Goal: Task Accomplishment & Management: Manage account settings

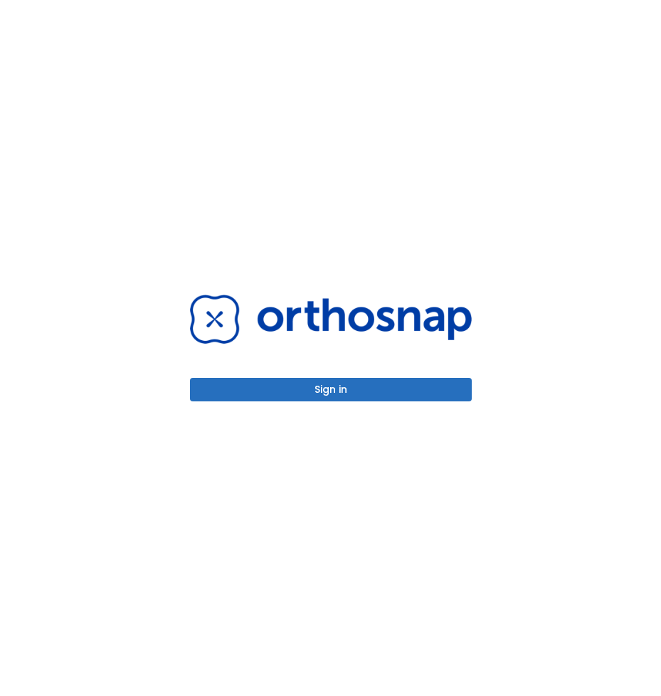
click at [384, 384] on button "Sign in" at bounding box center [331, 389] width 282 height 23
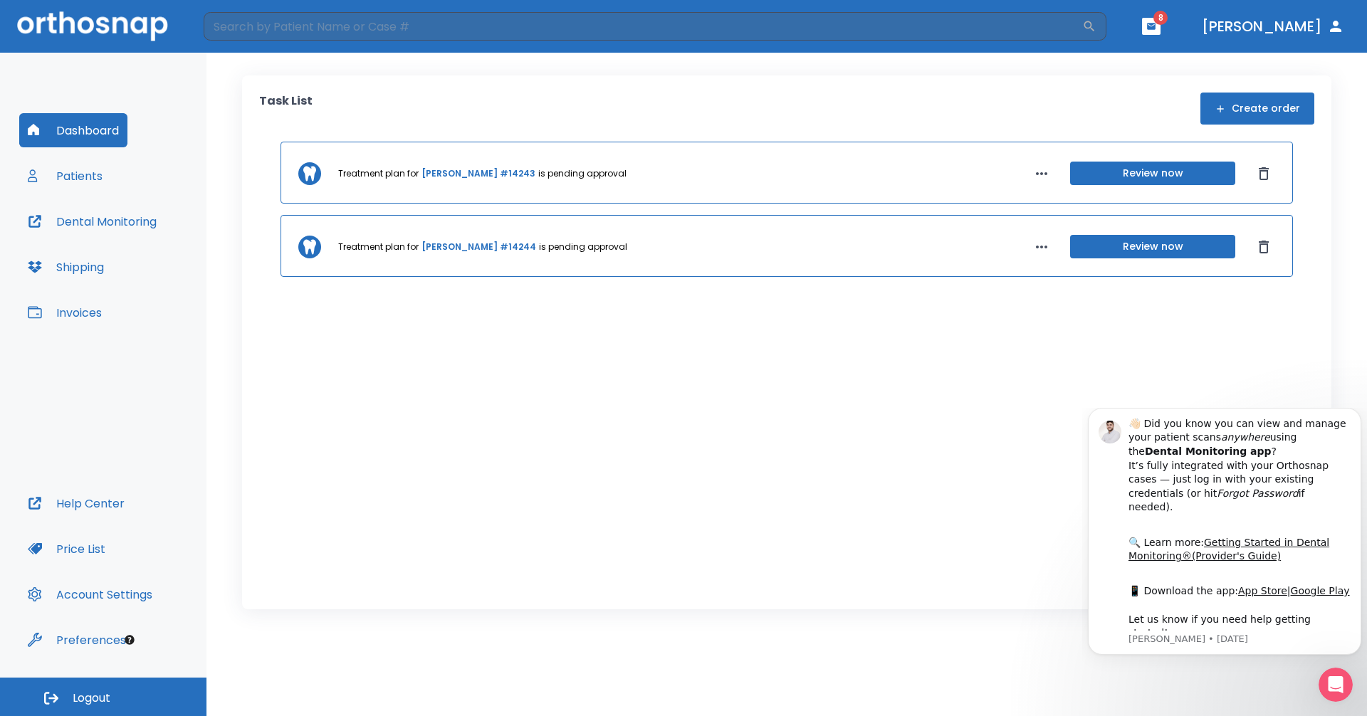
click at [661, 351] on div "Treatment plan for [PERSON_NAME] #14243 is pending approval Review now Treatmen…" at bounding box center [786, 353] width 1055 height 423
click at [661, 165] on button "Review now" at bounding box center [1152, 173] width 165 height 23
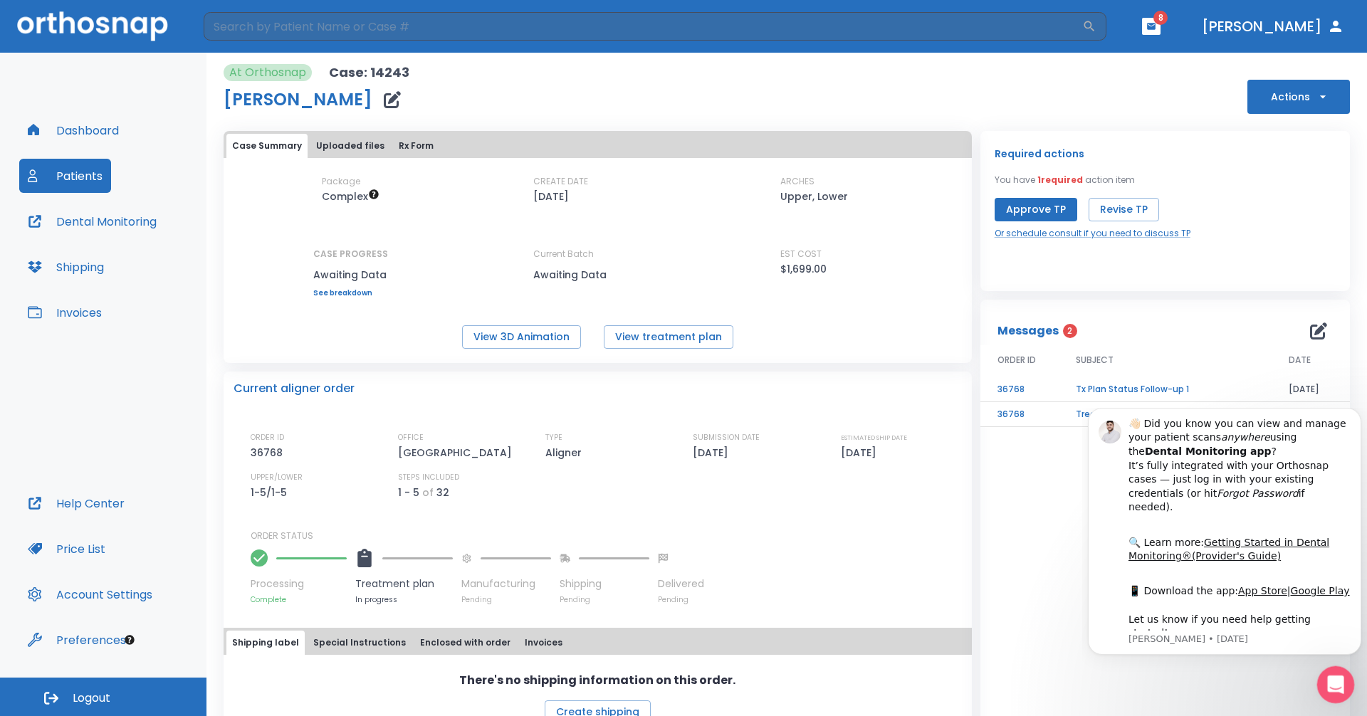
click at [661, 678] on icon "Open Intercom Messenger" at bounding box center [1333, 682] width 23 height 23
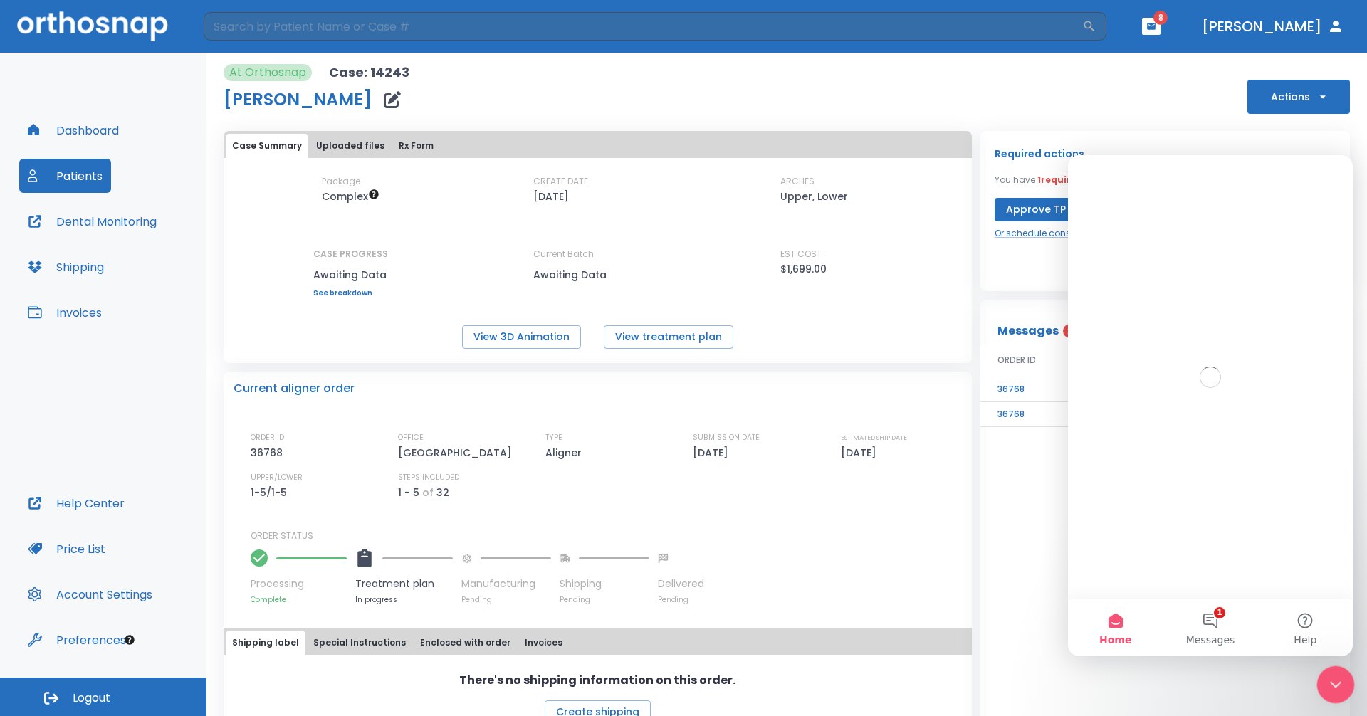
click at [661, 679] on div "Close Intercom Messenger" at bounding box center [1333, 683] width 34 height 34
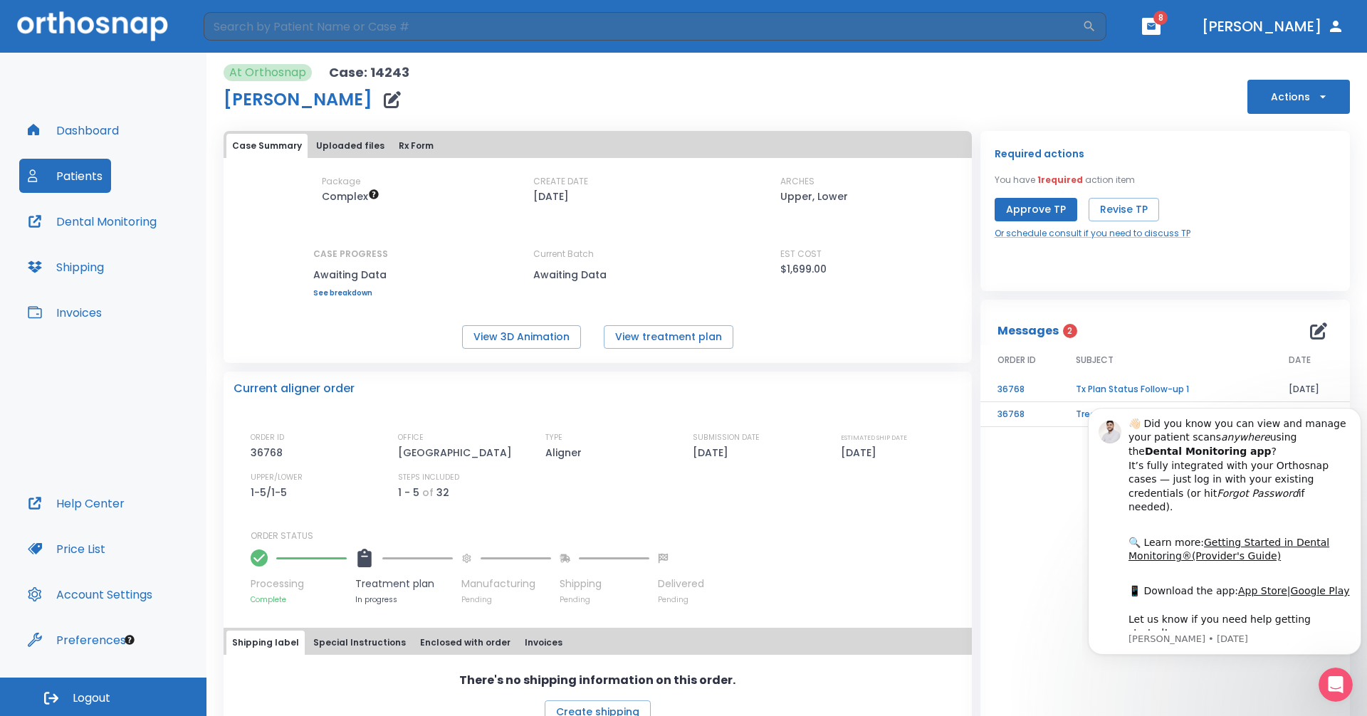
click at [661, 499] on div "Messages 2 ORDER ID SUBJECT DATE 36768 Tx Plan Status Follow-up 1 [DATE] 36768 …" at bounding box center [1164, 518] width 369 height 437
click at [520, 342] on button "View 3D Animation" at bounding box center [521, 336] width 119 height 23
click at [661, 206] on button "Approve TP" at bounding box center [1036, 209] width 83 height 23
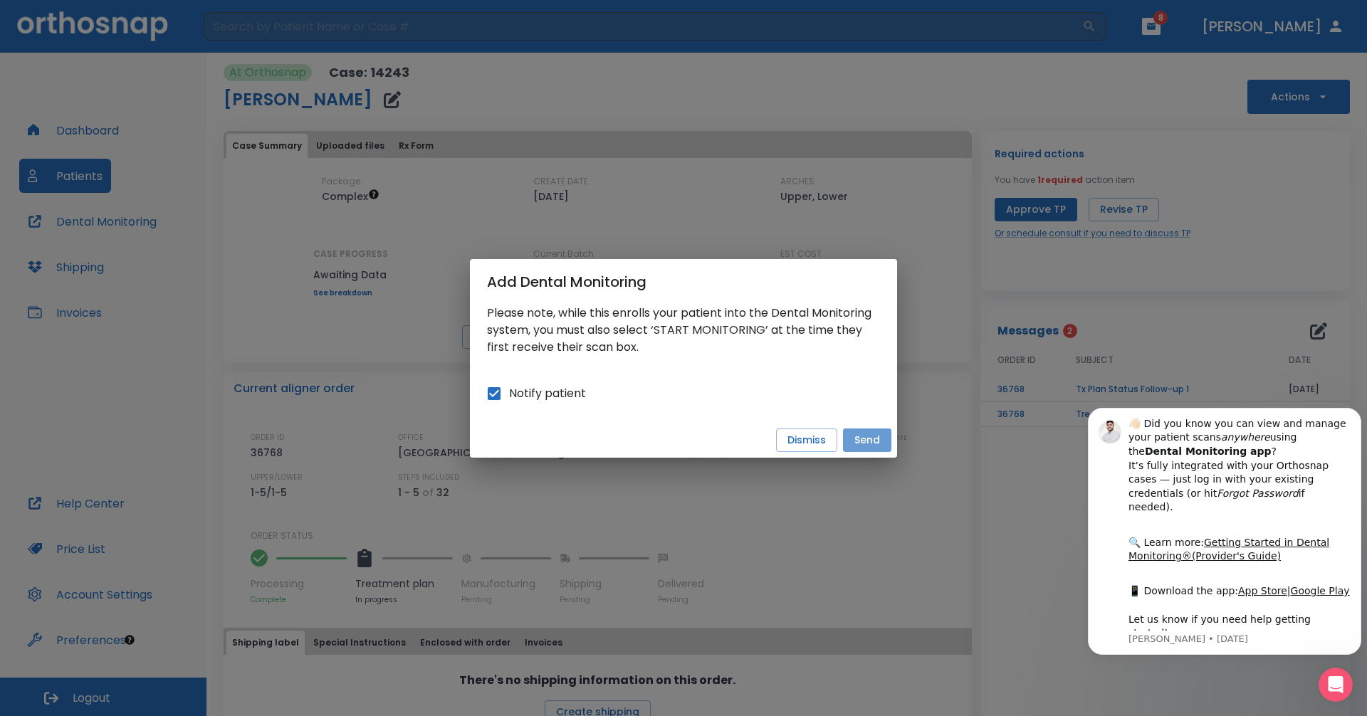
click at [661, 434] on button "Send" at bounding box center [867, 440] width 48 height 23
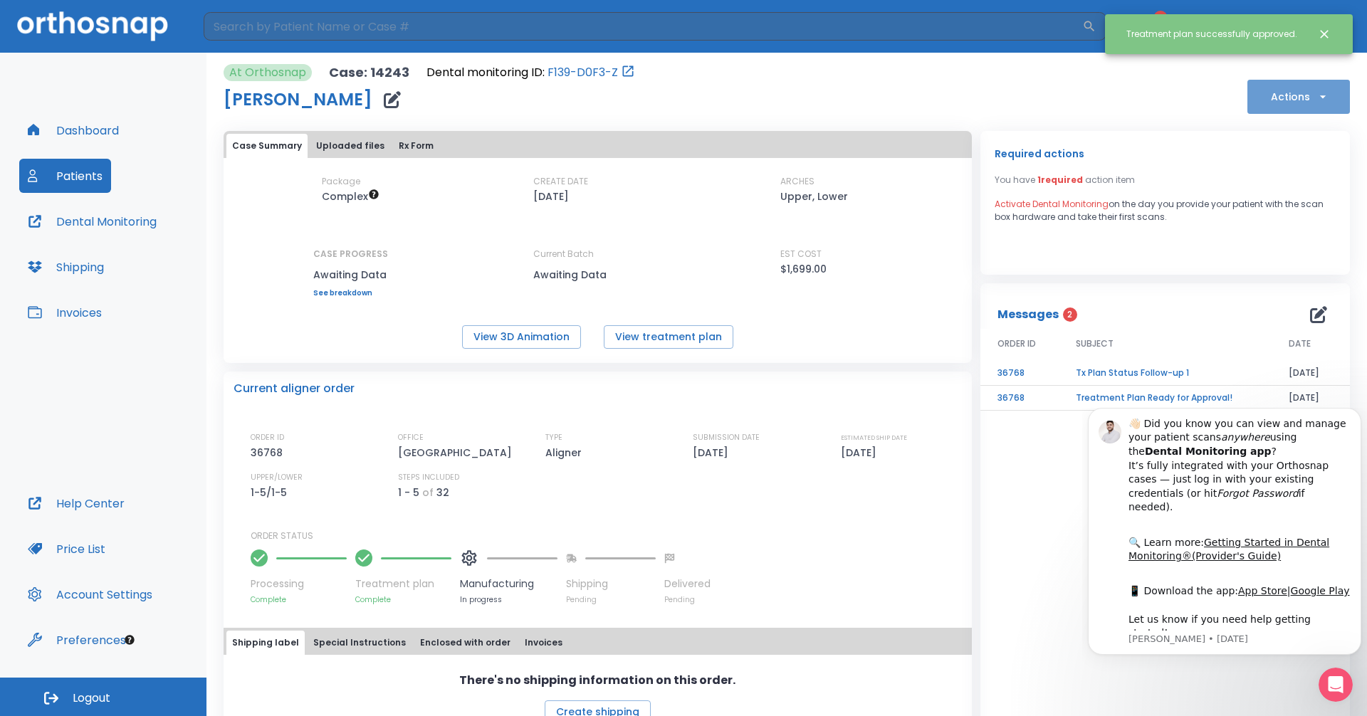
click at [661, 89] on button "Actions" at bounding box center [1298, 97] width 103 height 34
click at [661, 101] on div at bounding box center [683, 358] width 1367 height 716
click at [23, 117] on button "Dashboard" at bounding box center [73, 130] width 108 height 34
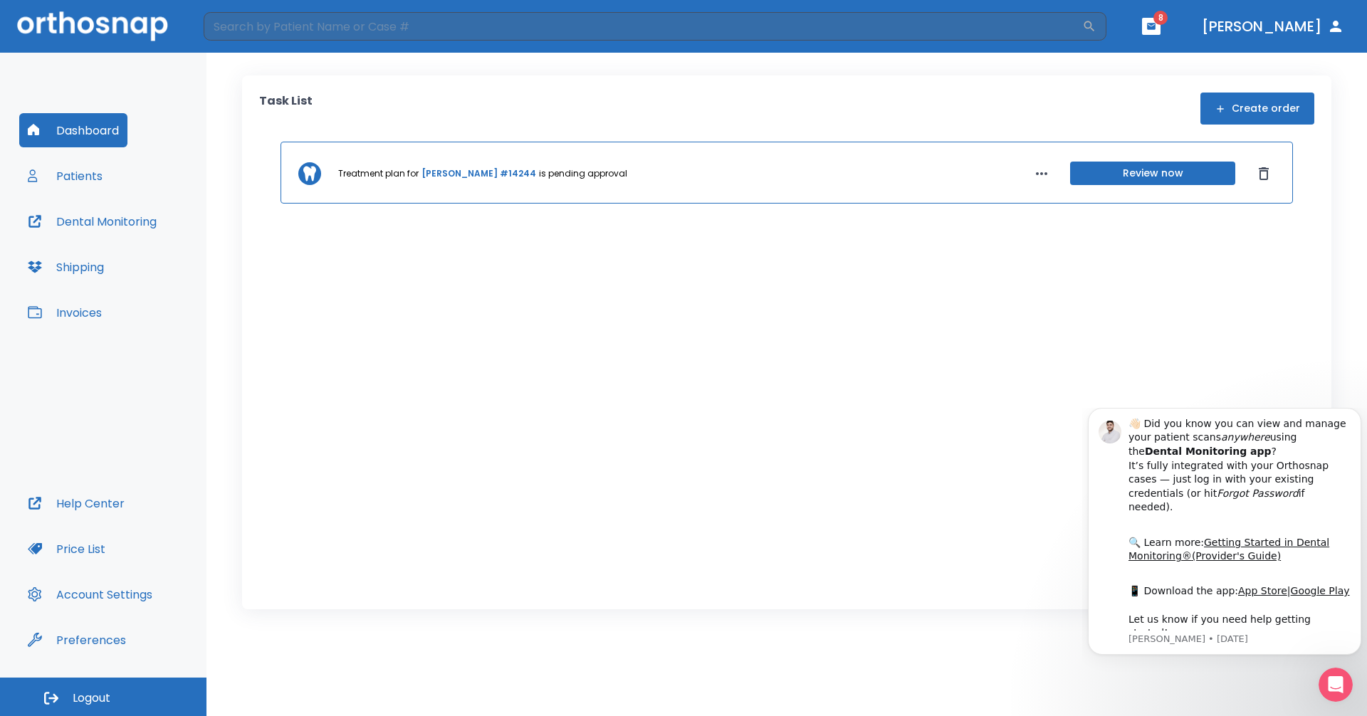
click at [661, 179] on button "Review now" at bounding box center [1152, 173] width 165 height 23
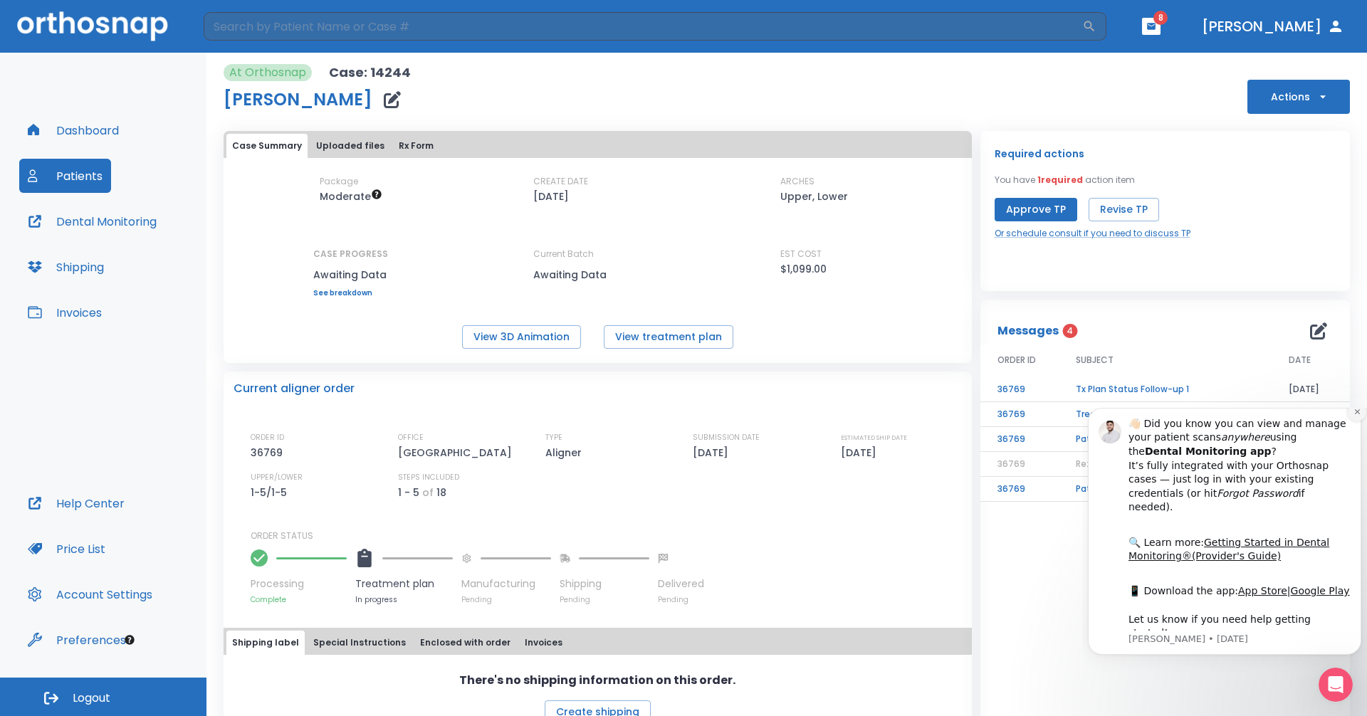
click at [661, 416] on icon "Dismiss notification" at bounding box center [1357, 412] width 8 height 8
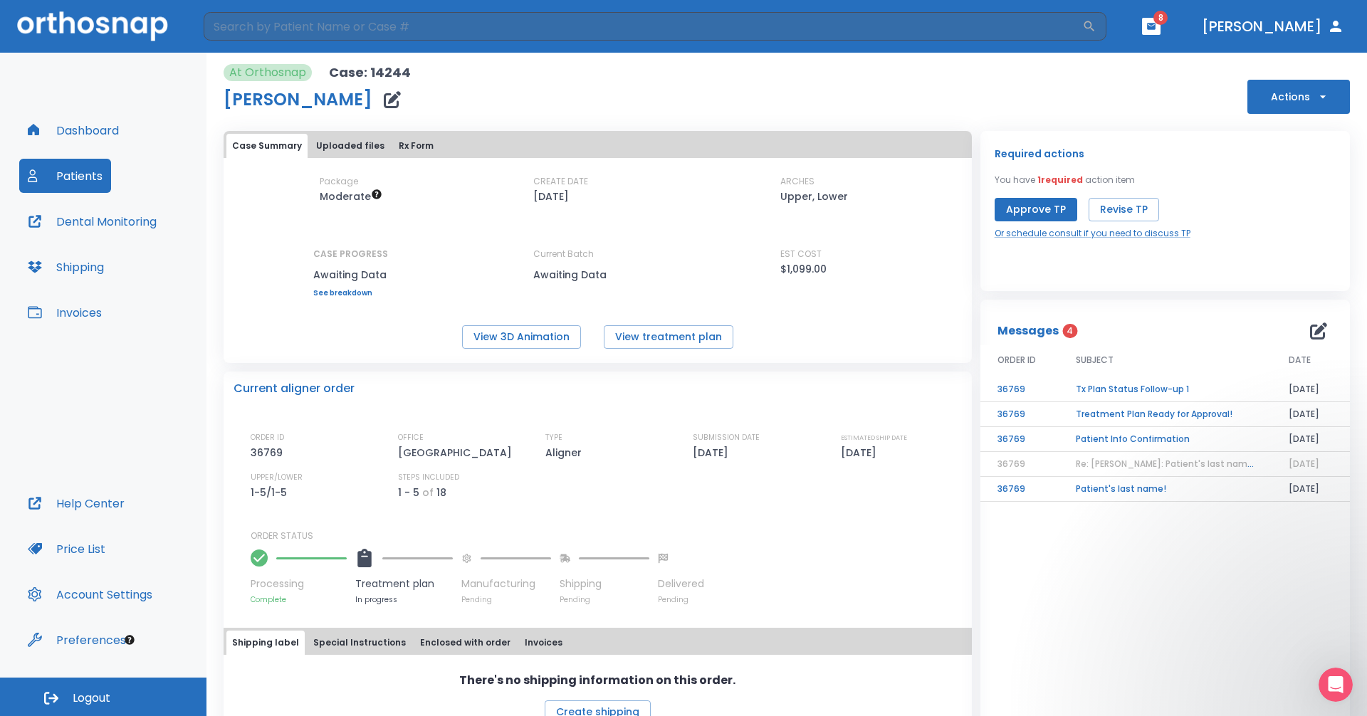
click at [661, 436] on td "Patient Info Confirmation" at bounding box center [1165, 439] width 213 height 25
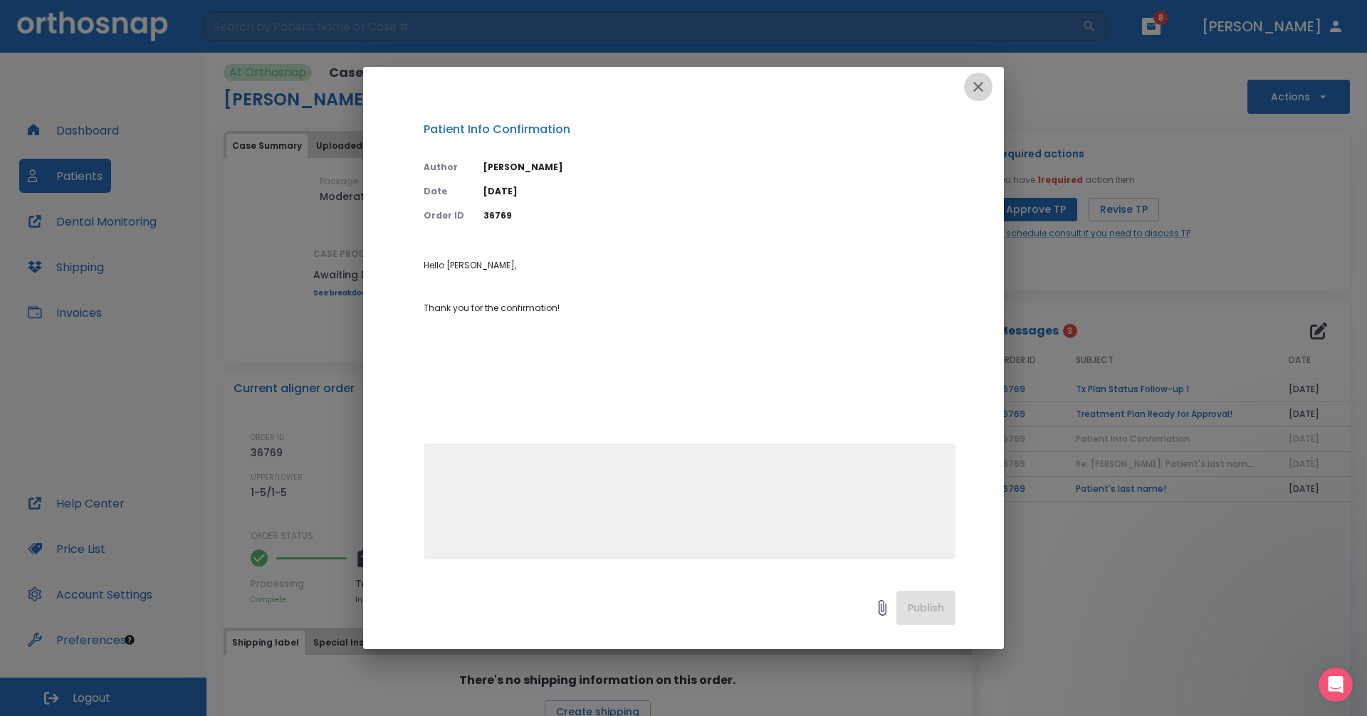
click at [661, 78] on button "button" at bounding box center [978, 87] width 28 height 28
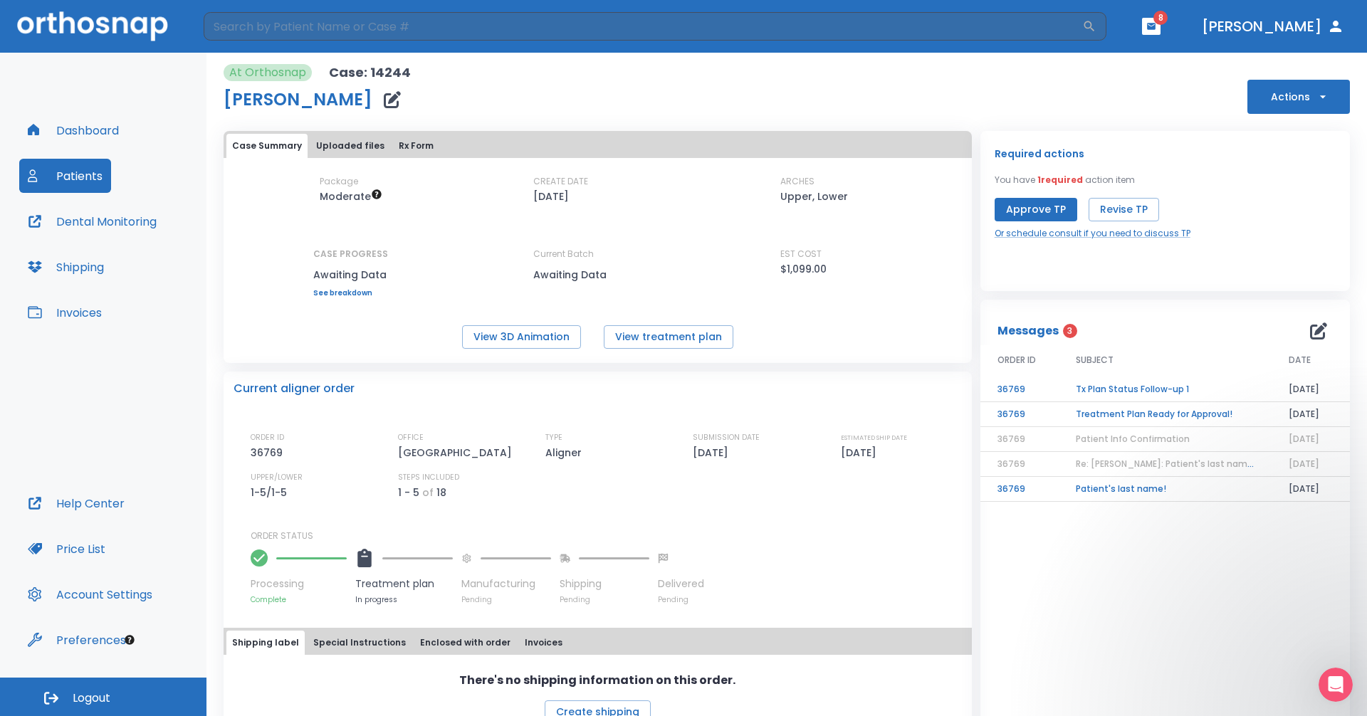
click at [661, 414] on td "Treatment Plan Ready for Approval!" at bounding box center [1165, 414] width 213 height 25
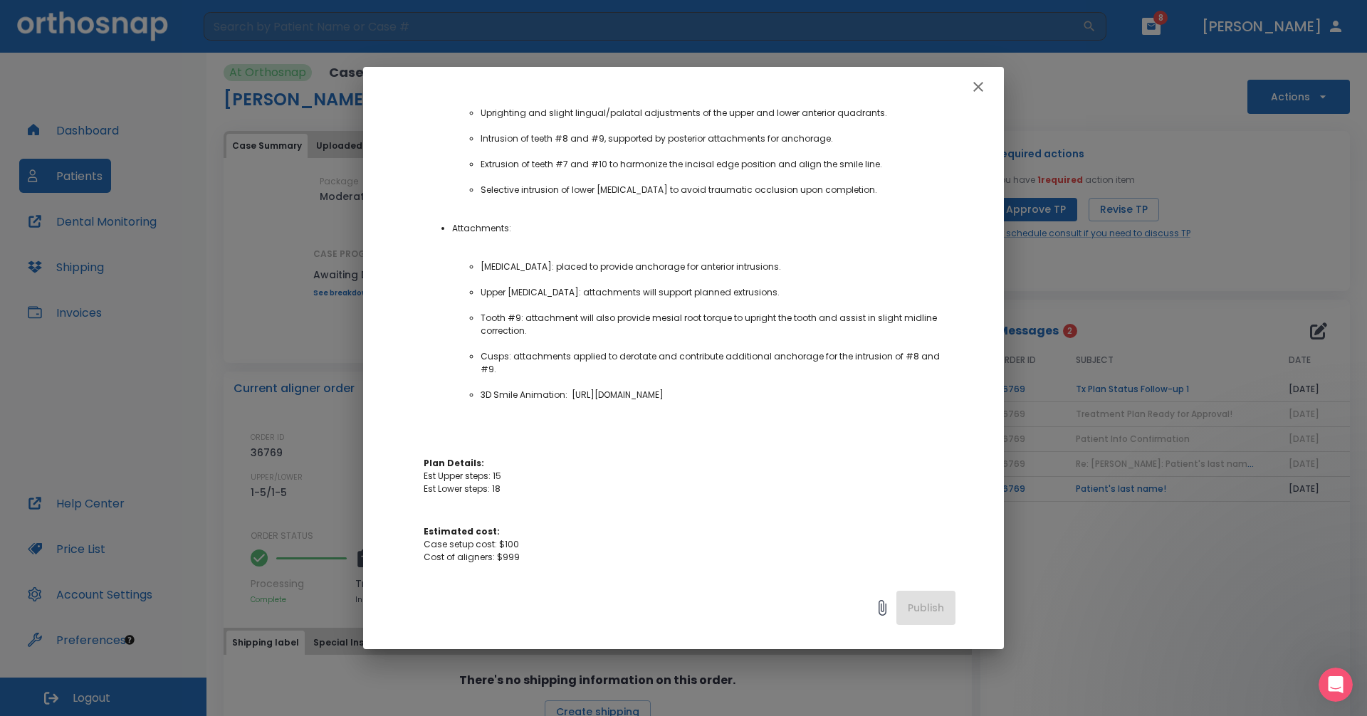
scroll to position [641, 0]
click at [661, 89] on icon "button" at bounding box center [978, 86] width 17 height 17
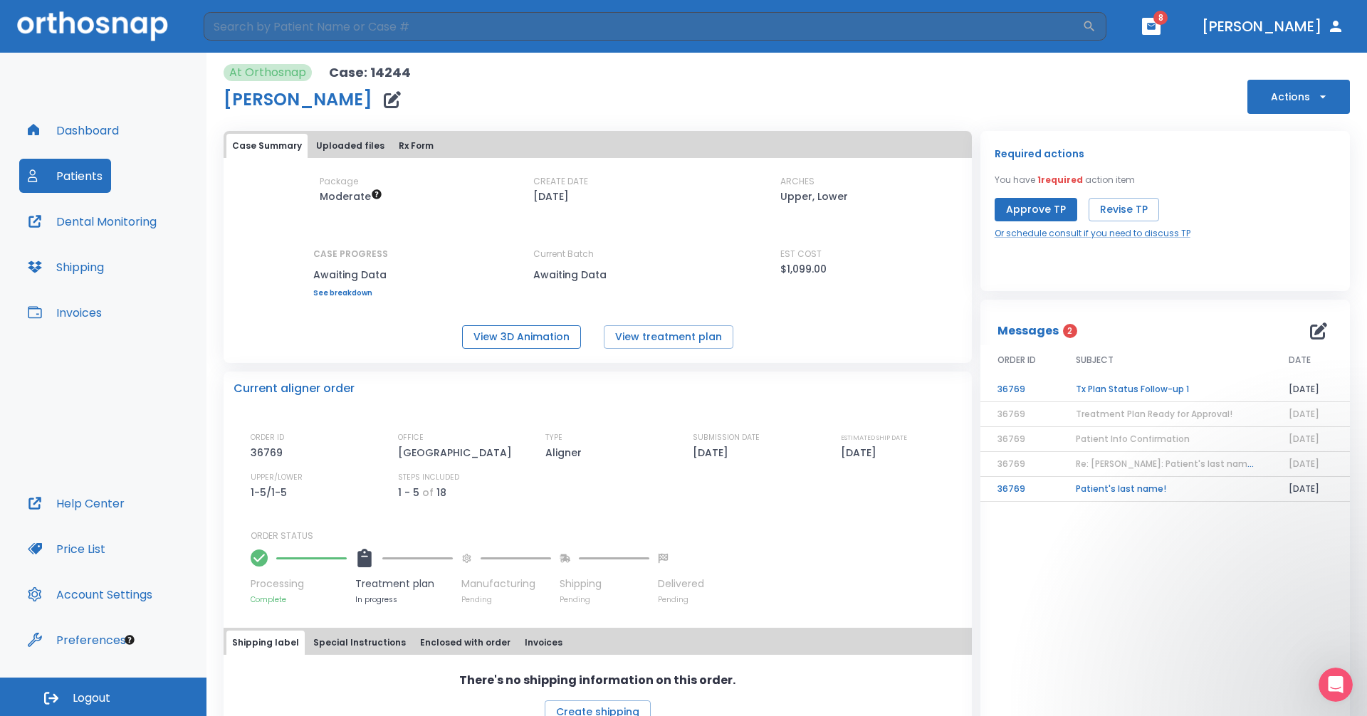
click at [520, 332] on button "View 3D Animation" at bounding box center [521, 336] width 119 height 23
click at [661, 214] on button "Approve TP" at bounding box center [1036, 209] width 83 height 23
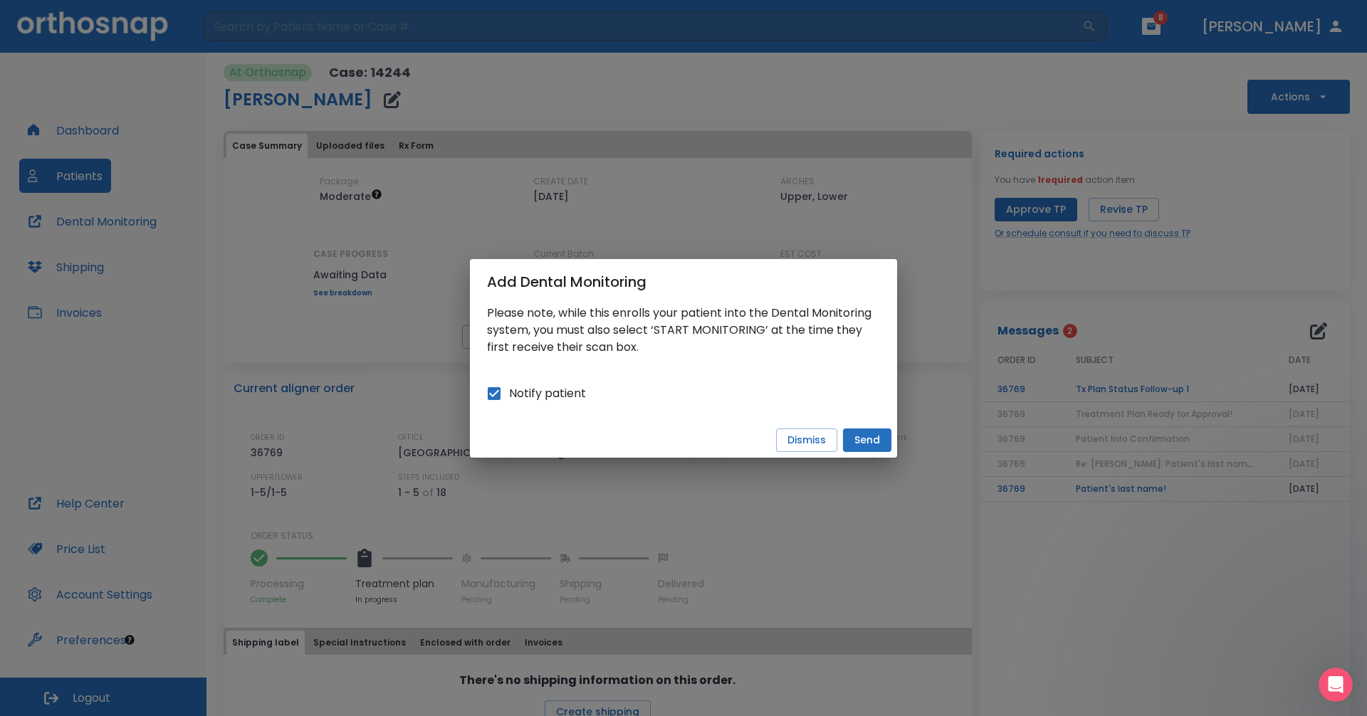
click at [661, 437] on button "Send" at bounding box center [867, 440] width 48 height 23
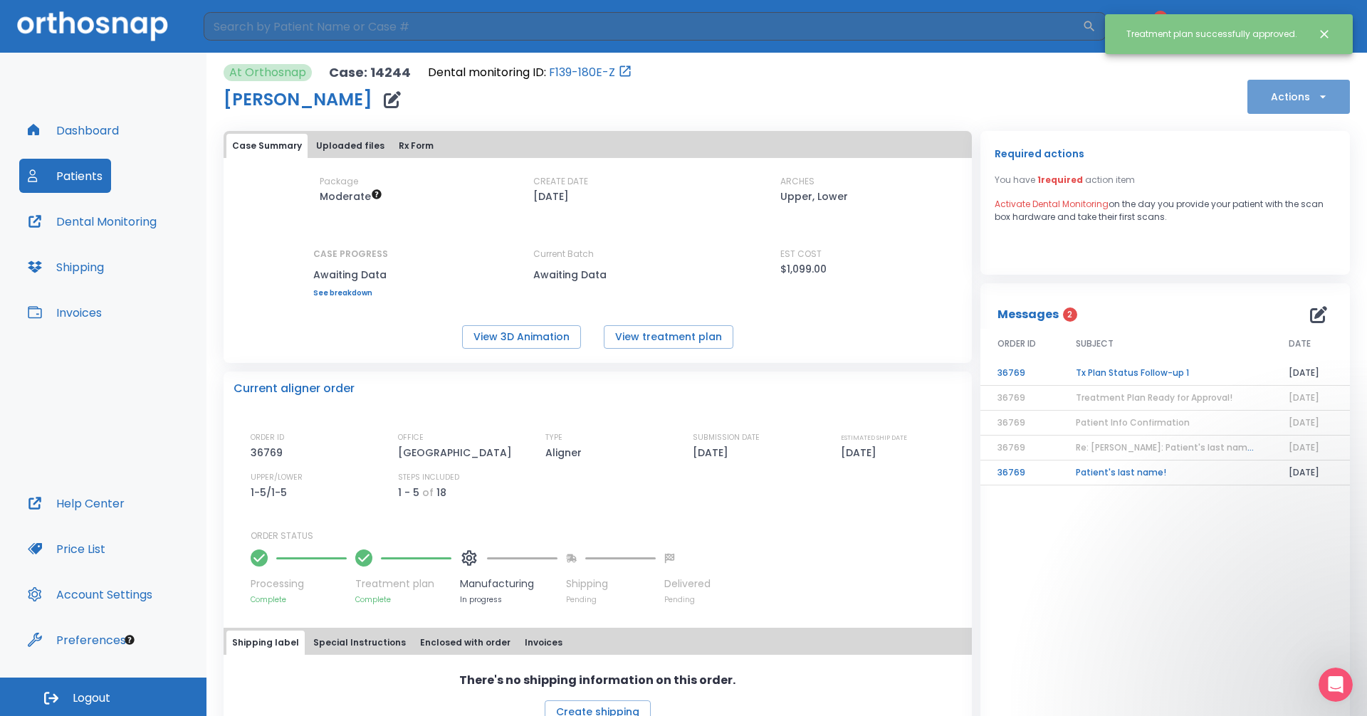
click at [661, 100] on button "Actions" at bounding box center [1298, 97] width 103 height 34
click at [661, 154] on div at bounding box center [683, 358] width 1367 height 716
click at [661, 185] on span "1 required" at bounding box center [1060, 180] width 46 height 12
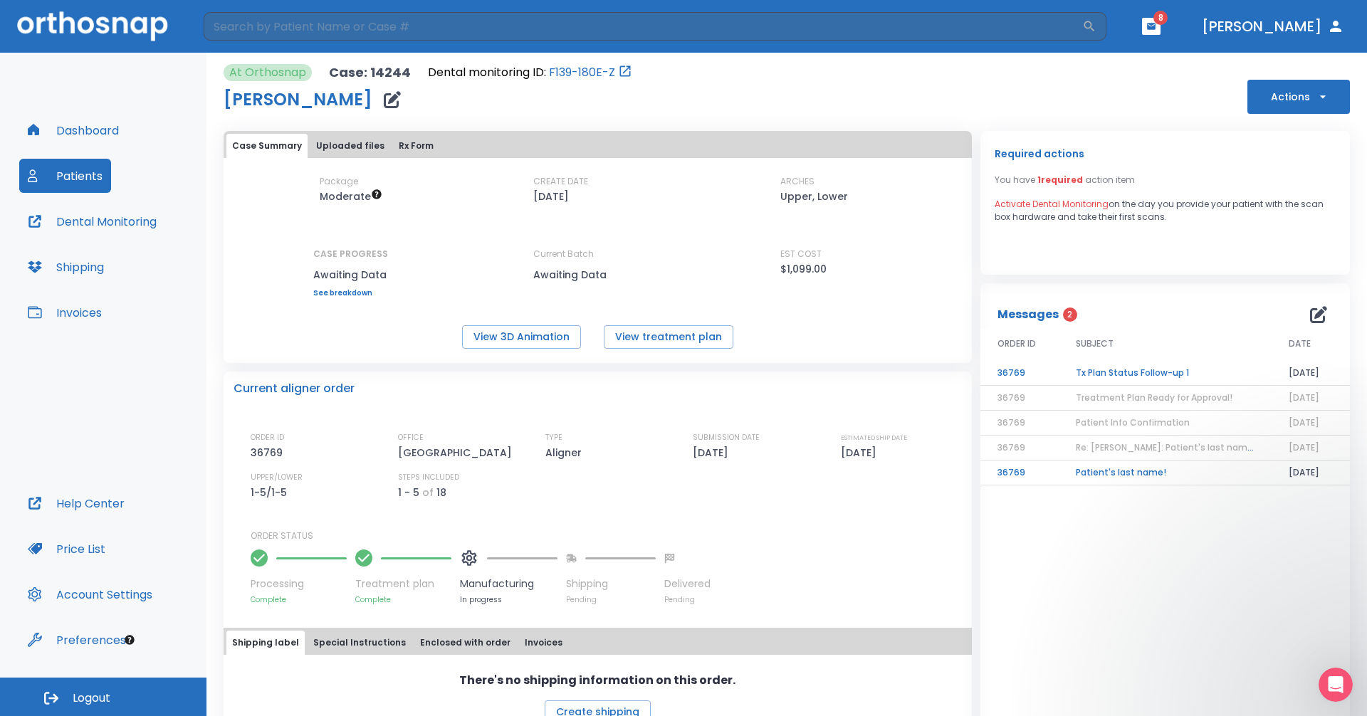
click at [661, 206] on span "Activate Dental Monitoring" at bounding box center [1052, 204] width 114 height 12
drag, startPoint x: 1193, startPoint y: 218, endPoint x: 931, endPoint y: 192, distance: 264.0
click at [661, 171] on div "Case Summary Uploaded files Rx Form Package Moderate CREATE DATE [DATE] ARCHES …" at bounding box center [782, 429] width 1135 height 614
click at [661, 165] on div "Required actions You have 1 required action item Activate Dental Monitoring on …" at bounding box center [1165, 184] width 341 height 78
click at [661, 371] on td "Tx Plan Status Follow-up 1" at bounding box center [1165, 373] width 213 height 25
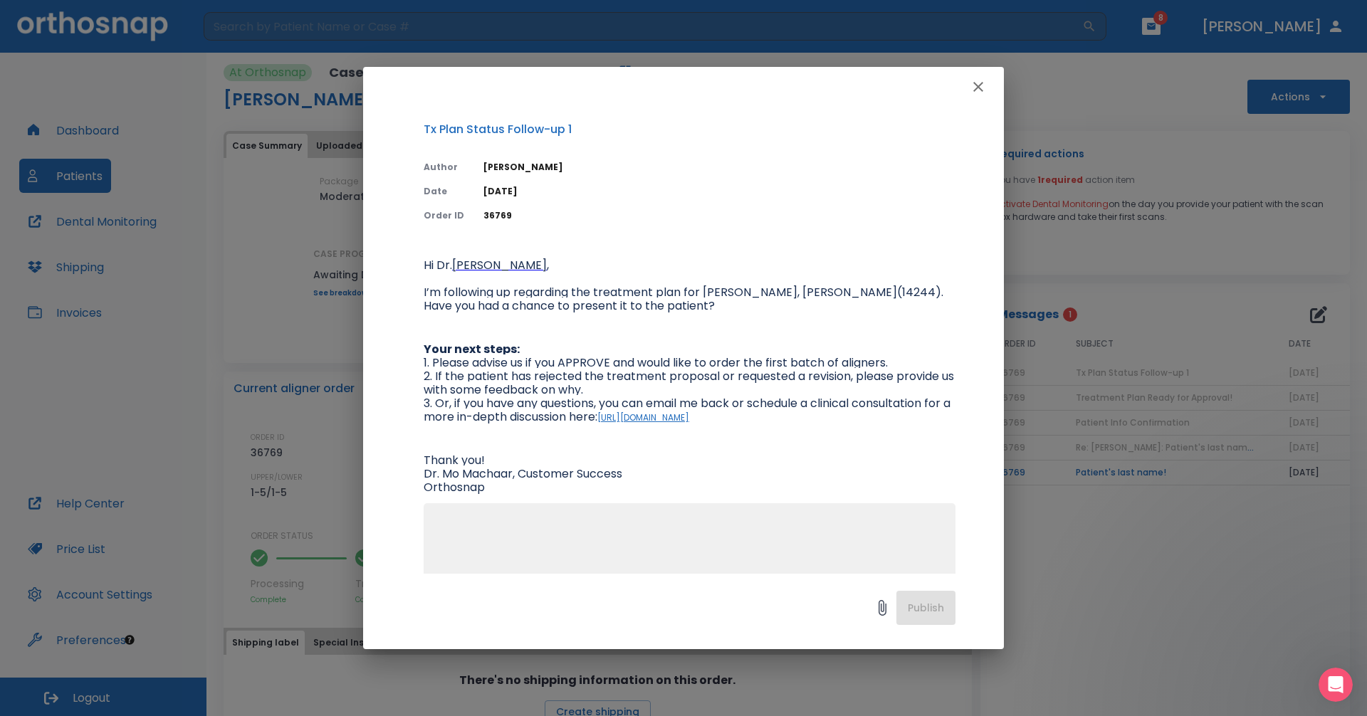
click at [552, 533] on textarea at bounding box center [689, 567] width 515 height 98
type textarea "Yes Approve and order first batch please thanks"
click at [661, 591] on button "Publish" at bounding box center [925, 608] width 59 height 34
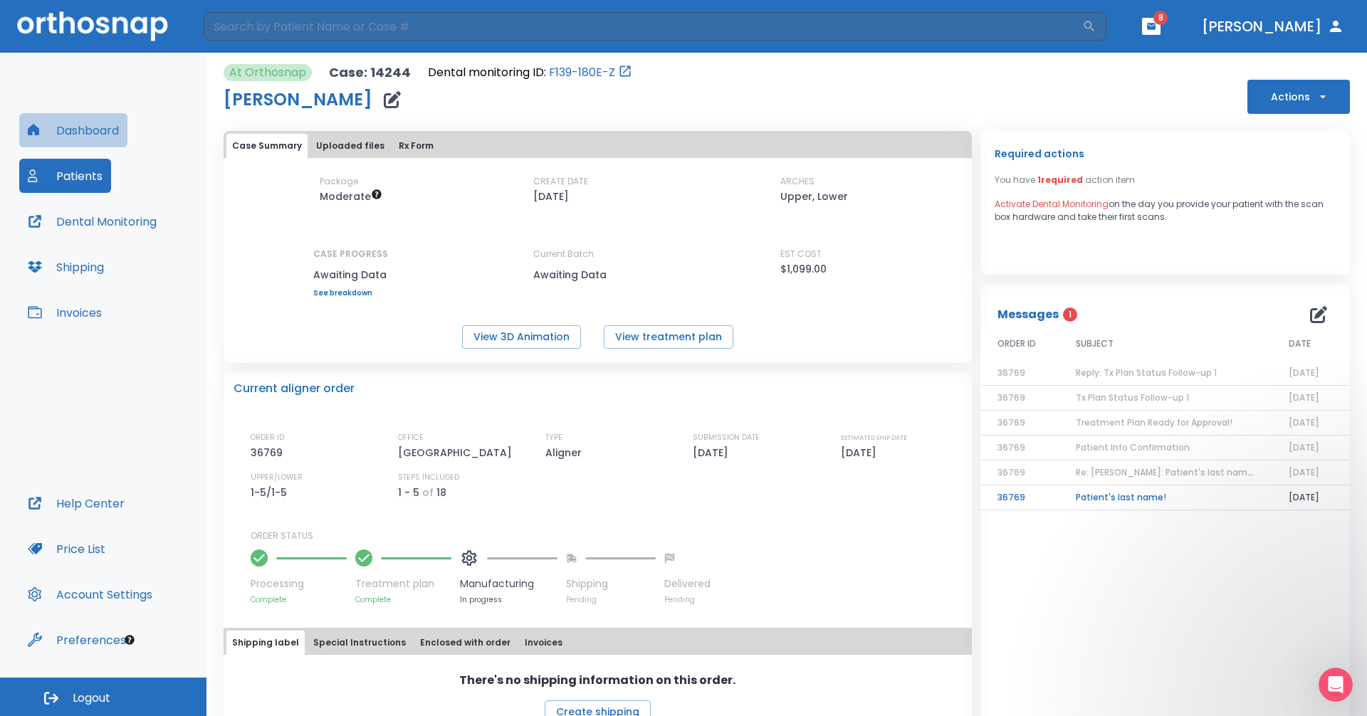
click at [61, 130] on button "Dashboard" at bounding box center [73, 130] width 108 height 34
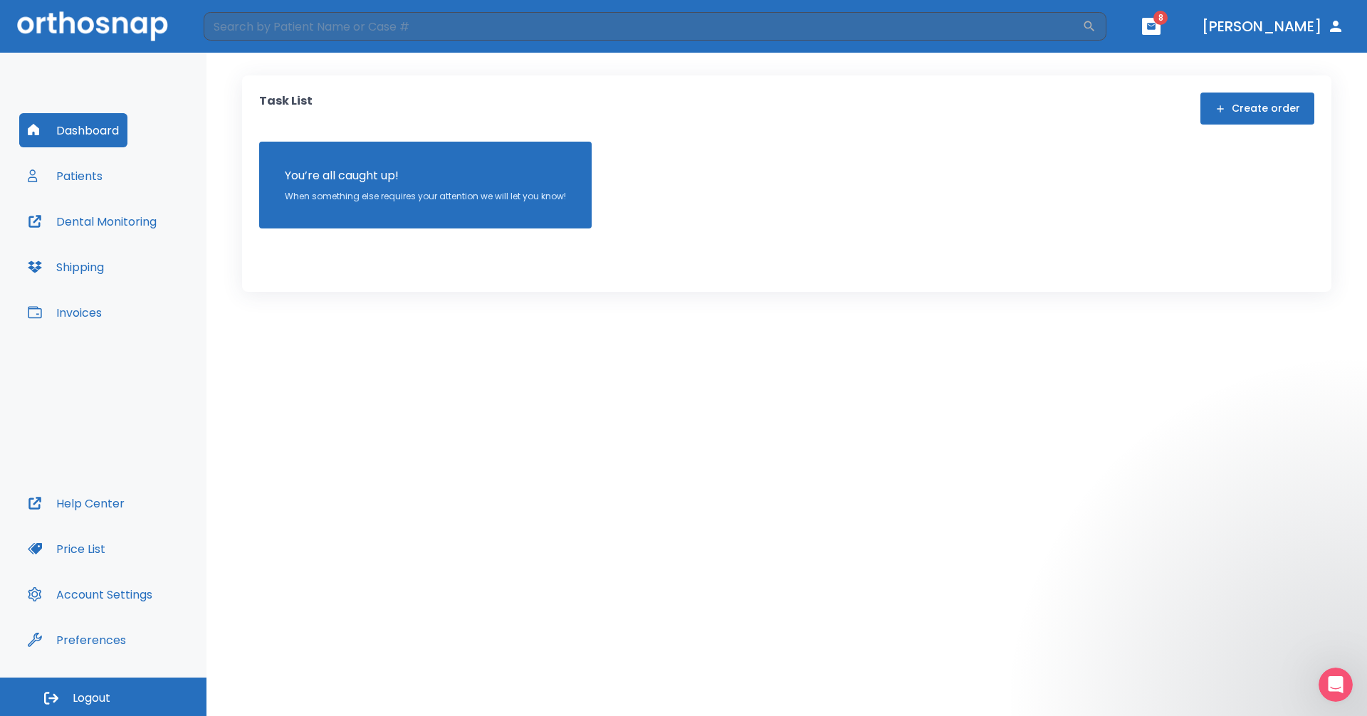
click at [57, 190] on button "Patients" at bounding box center [65, 176] width 92 height 34
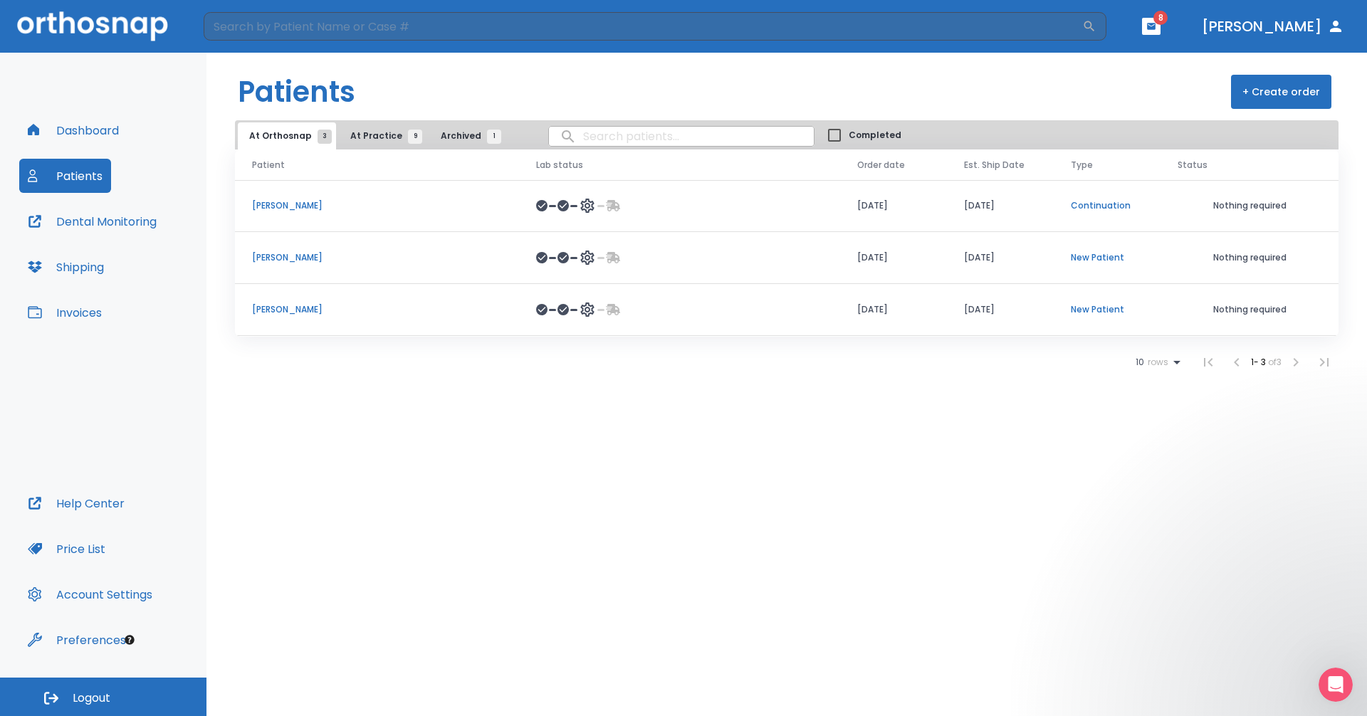
click at [303, 246] on td "[PERSON_NAME]" at bounding box center [377, 258] width 284 height 52
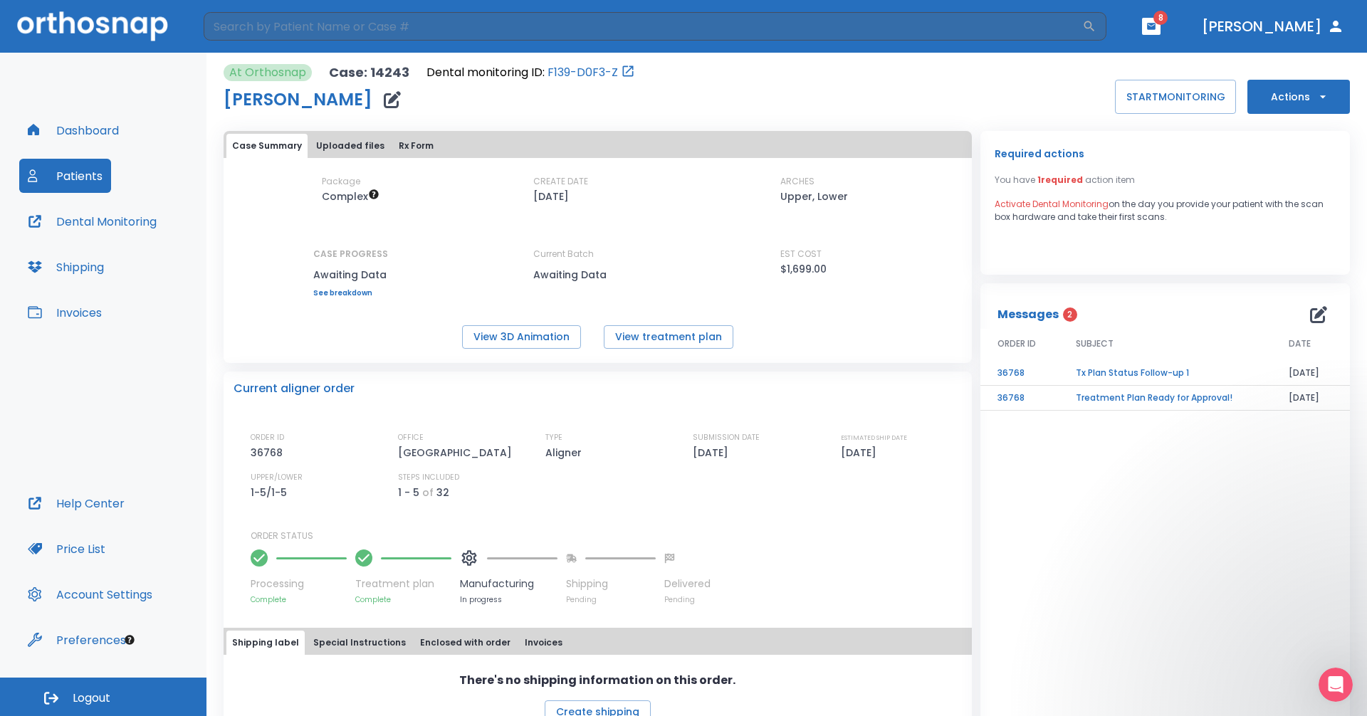
click at [661, 399] on td "Treatment Plan Ready for Approval!" at bounding box center [1165, 398] width 213 height 25
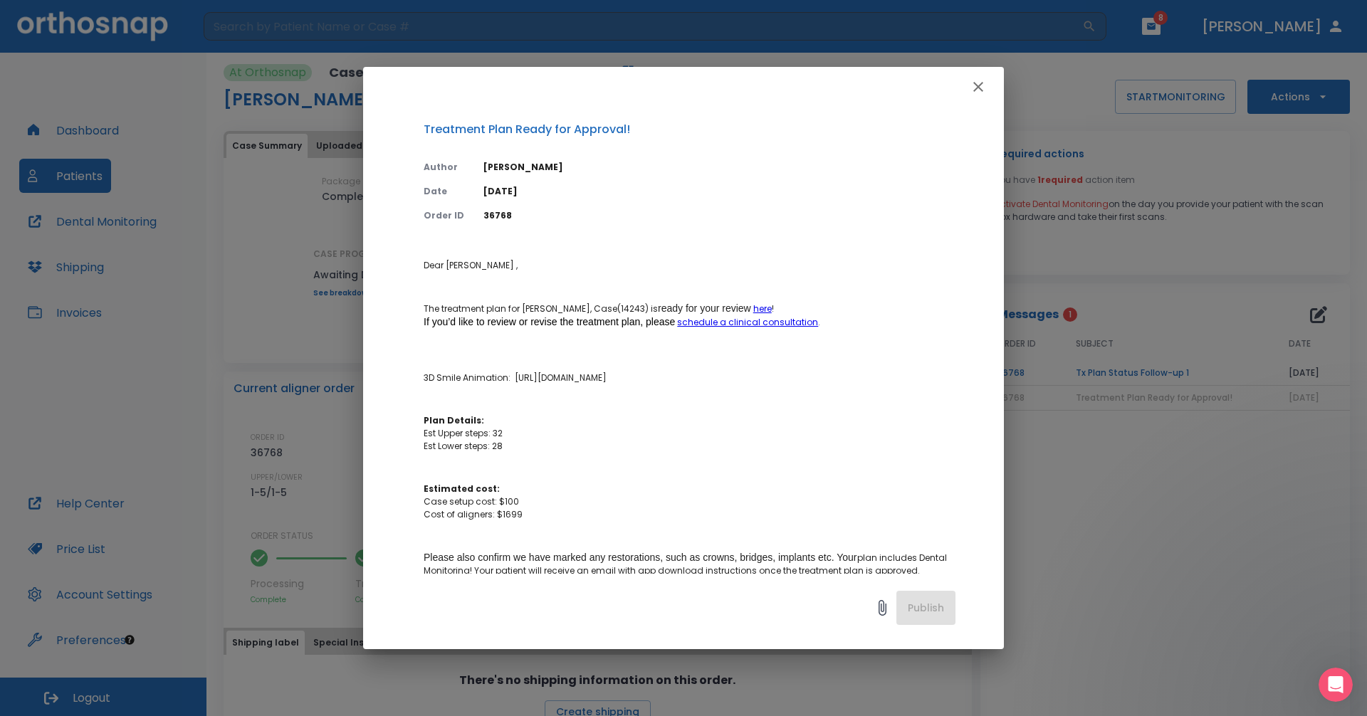
click at [661, 83] on icon "button" at bounding box center [978, 87] width 10 height 10
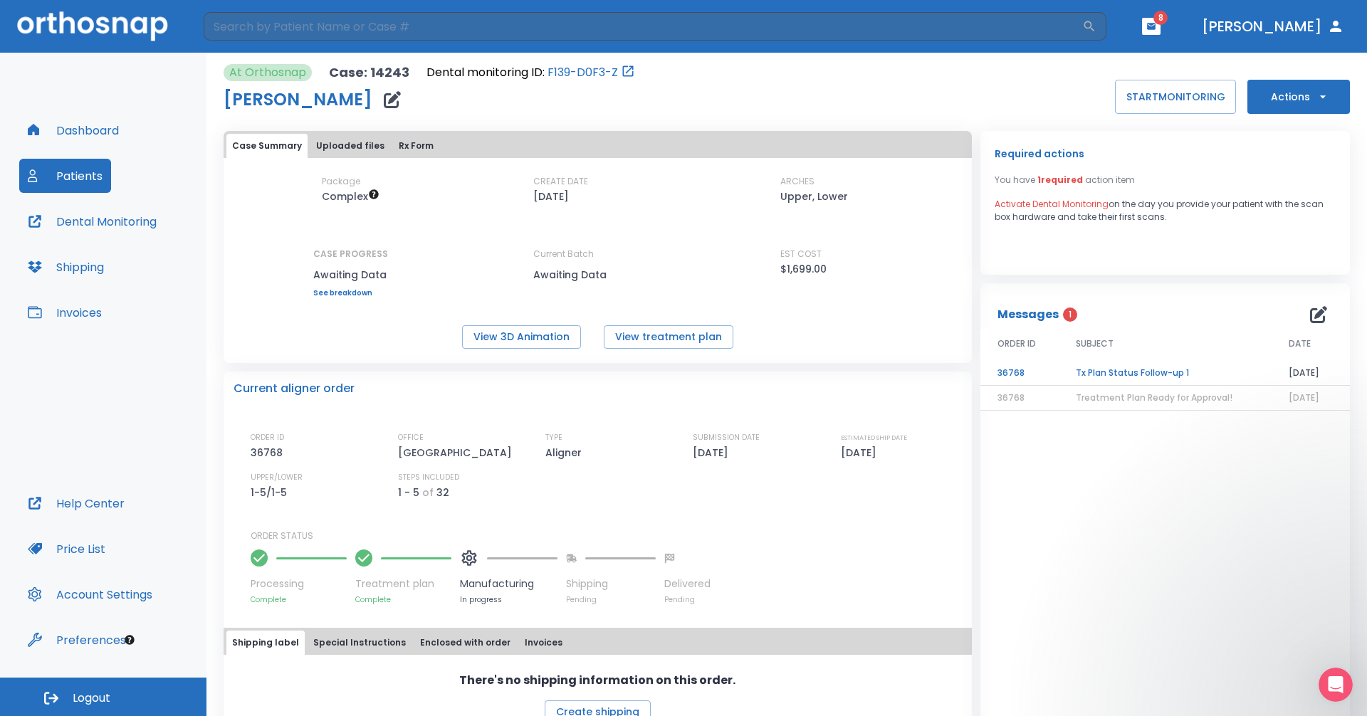
click at [661, 372] on td "Tx Plan Status Follow-up 1" at bounding box center [1165, 373] width 213 height 25
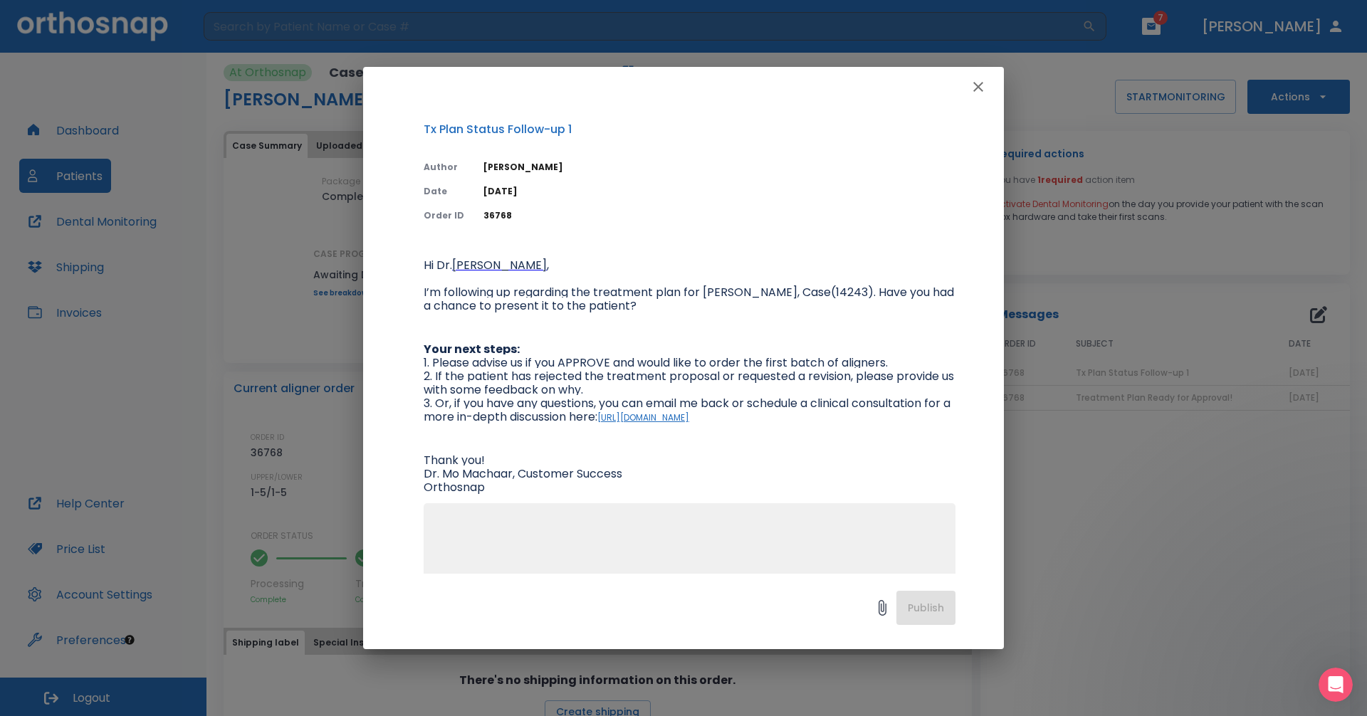
click at [641, 547] on textarea at bounding box center [689, 567] width 515 height 98
type textarea "yes Approve and order first batch please thanks"
click at [661, 609] on button "Publish" at bounding box center [925, 608] width 59 height 34
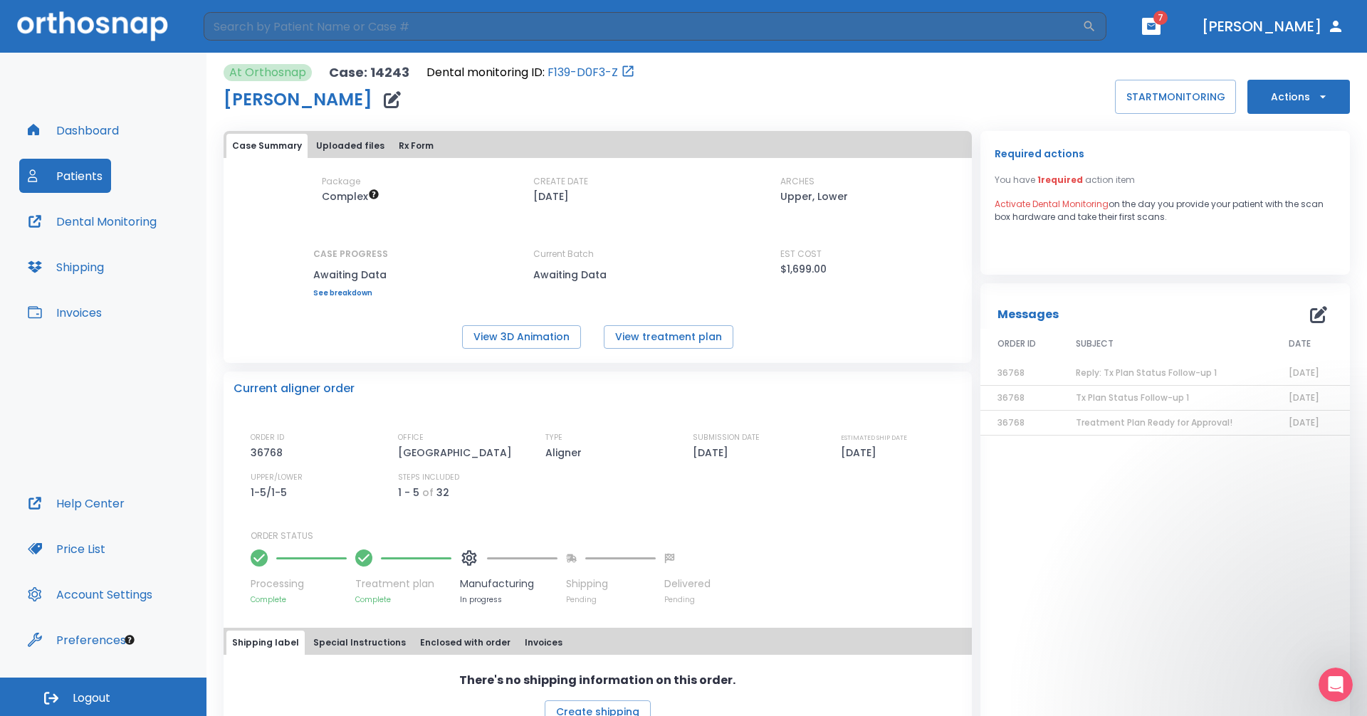
click at [78, 125] on button "Dashboard" at bounding box center [73, 130] width 108 height 34
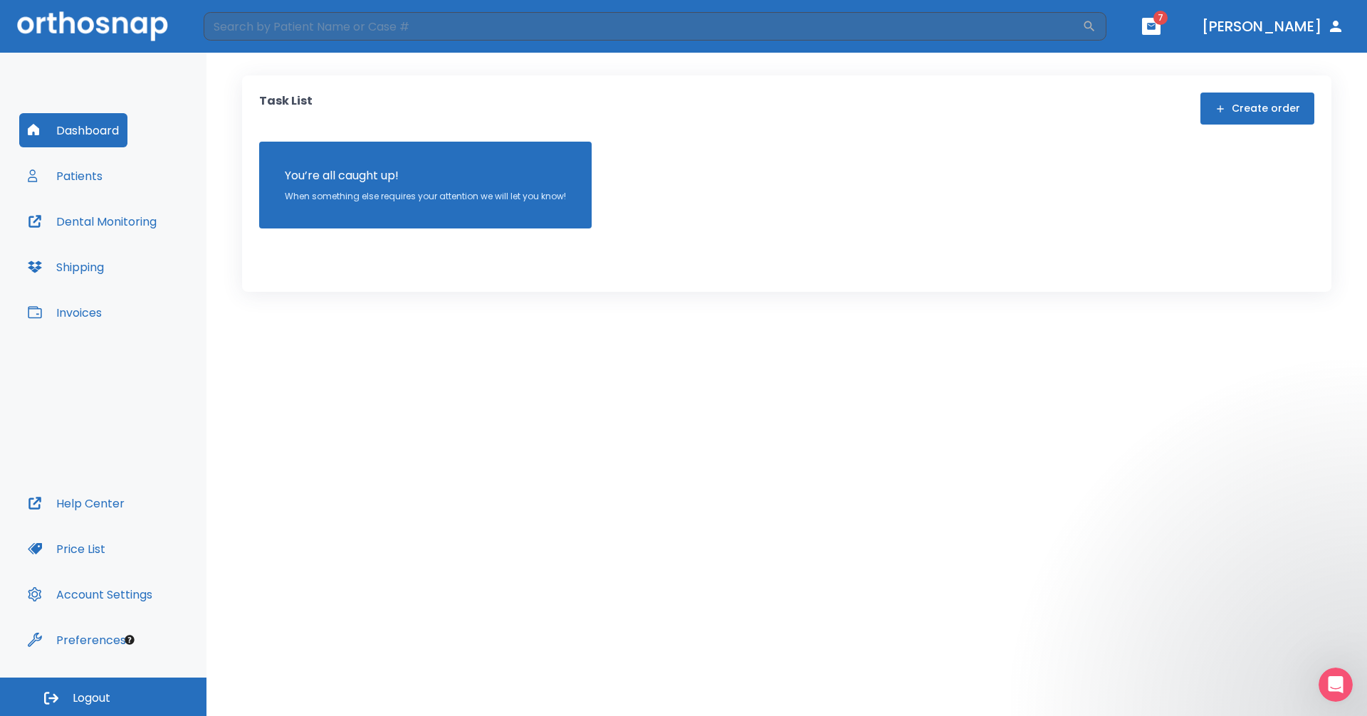
click at [661, 33] on button "button" at bounding box center [1151, 26] width 19 height 17
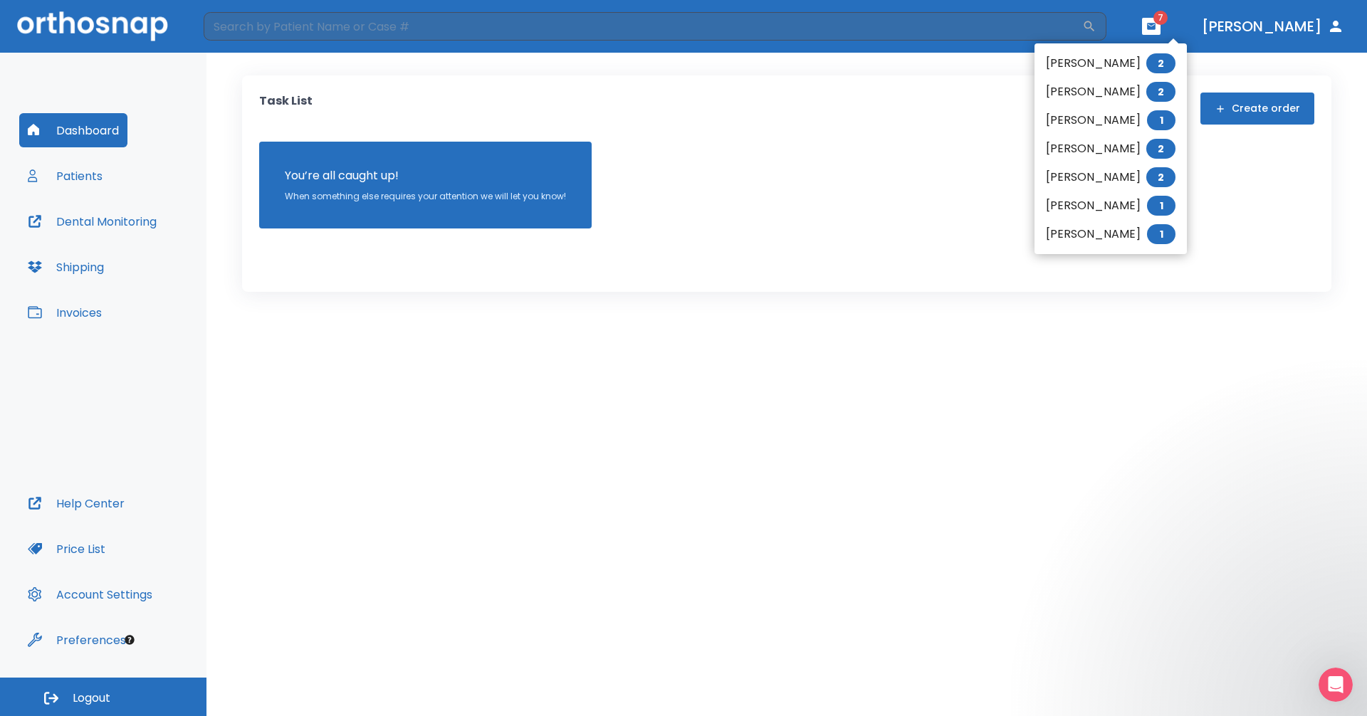
click at [661, 236] on li "[PERSON_NAME] 1" at bounding box center [1110, 234] width 152 height 28
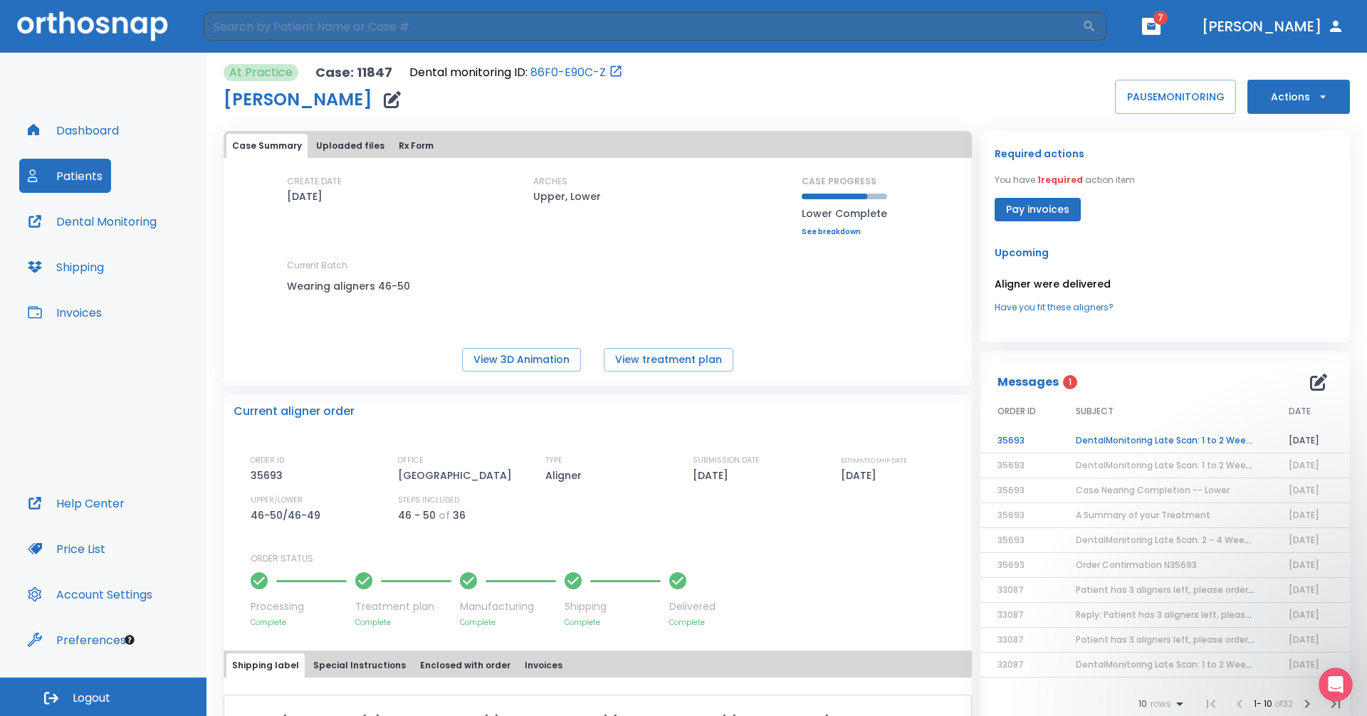
click at [661, 441] on td "DentalMonitoring Late Scan: 1 to 2 Weeks Notification" at bounding box center [1165, 441] width 213 height 25
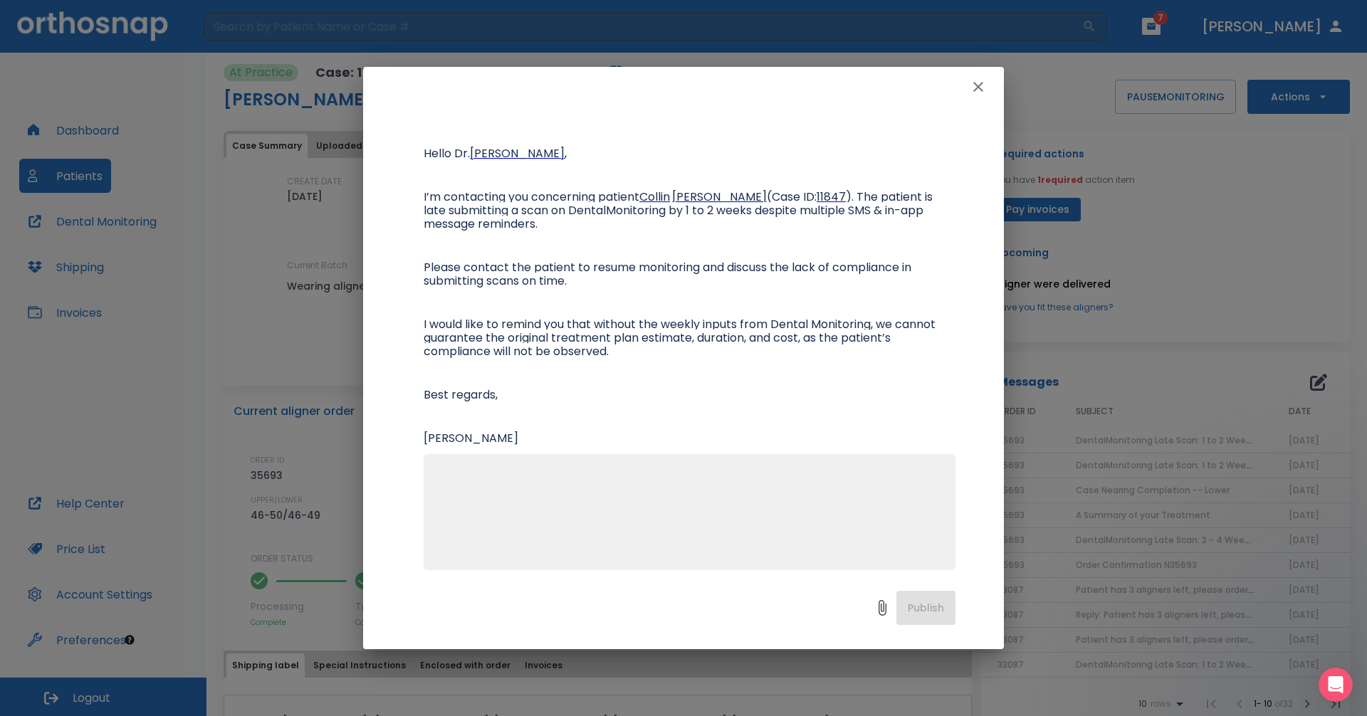
scroll to position [122, 0]
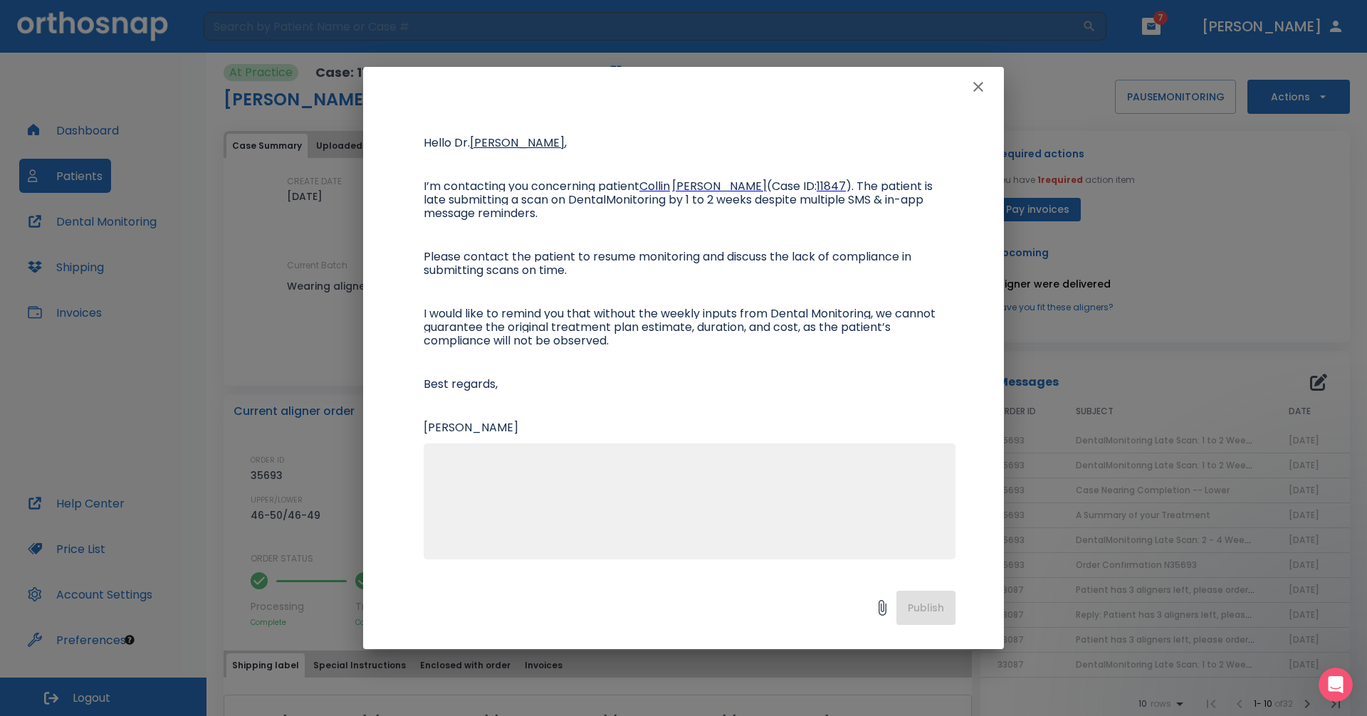
click at [661, 85] on icon "button" at bounding box center [978, 87] width 10 height 10
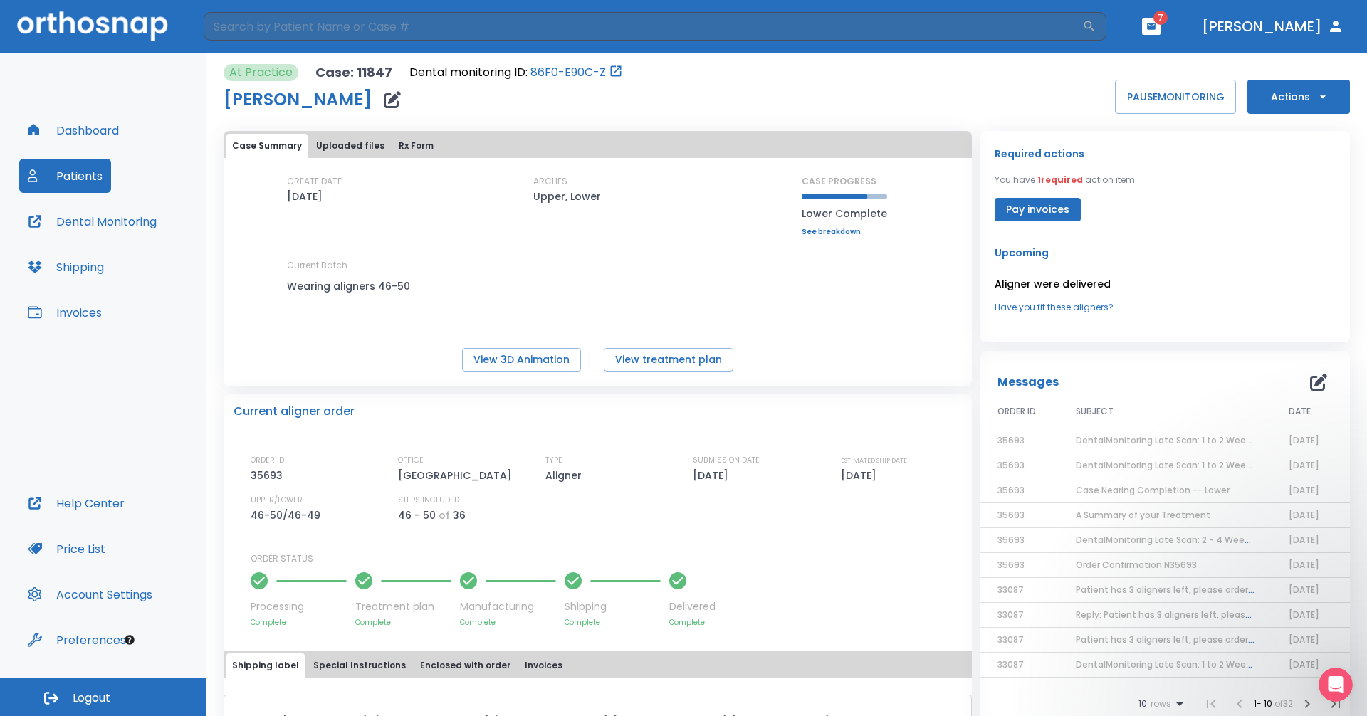
click at [661, 20] on span "7" at bounding box center [1160, 18] width 14 height 14
click at [661, 21] on span "7" at bounding box center [1160, 18] width 14 height 14
click at [661, 25] on icon "button" at bounding box center [1151, 26] width 9 height 6
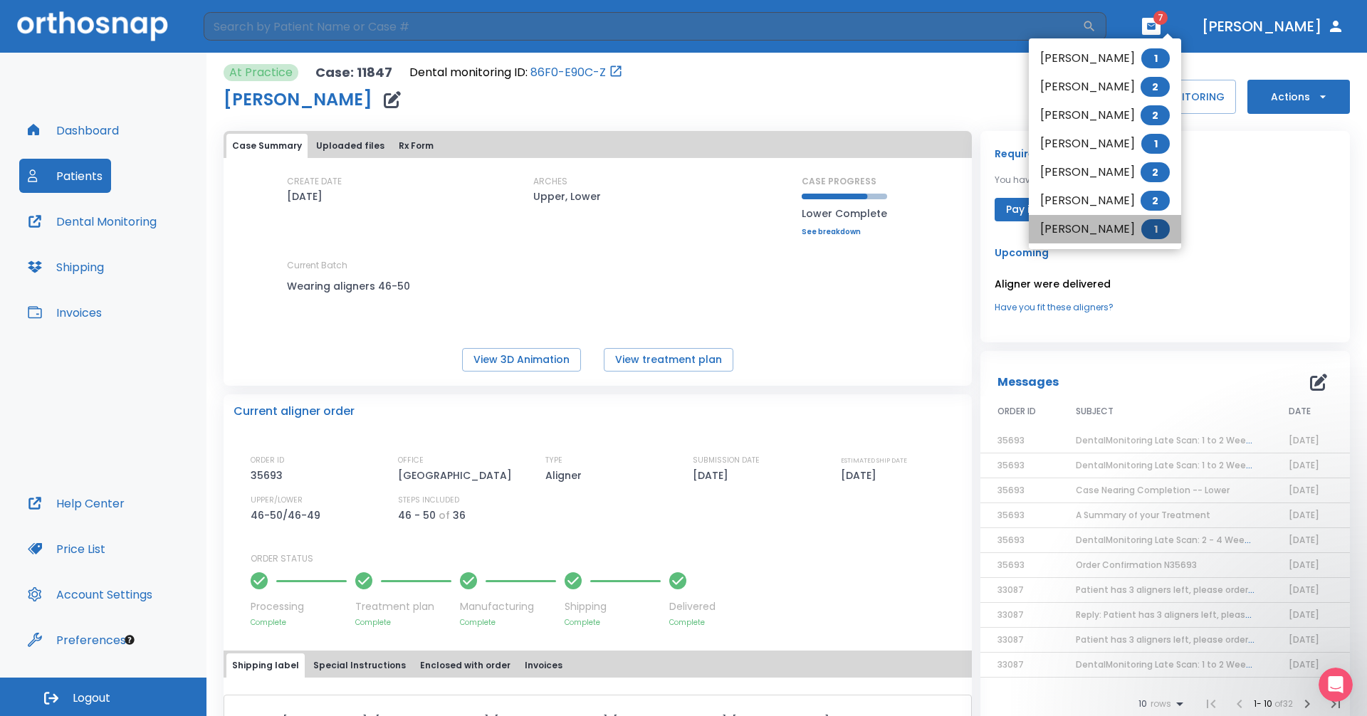
click at [661, 234] on li "[PERSON_NAME] 1" at bounding box center [1105, 229] width 152 height 28
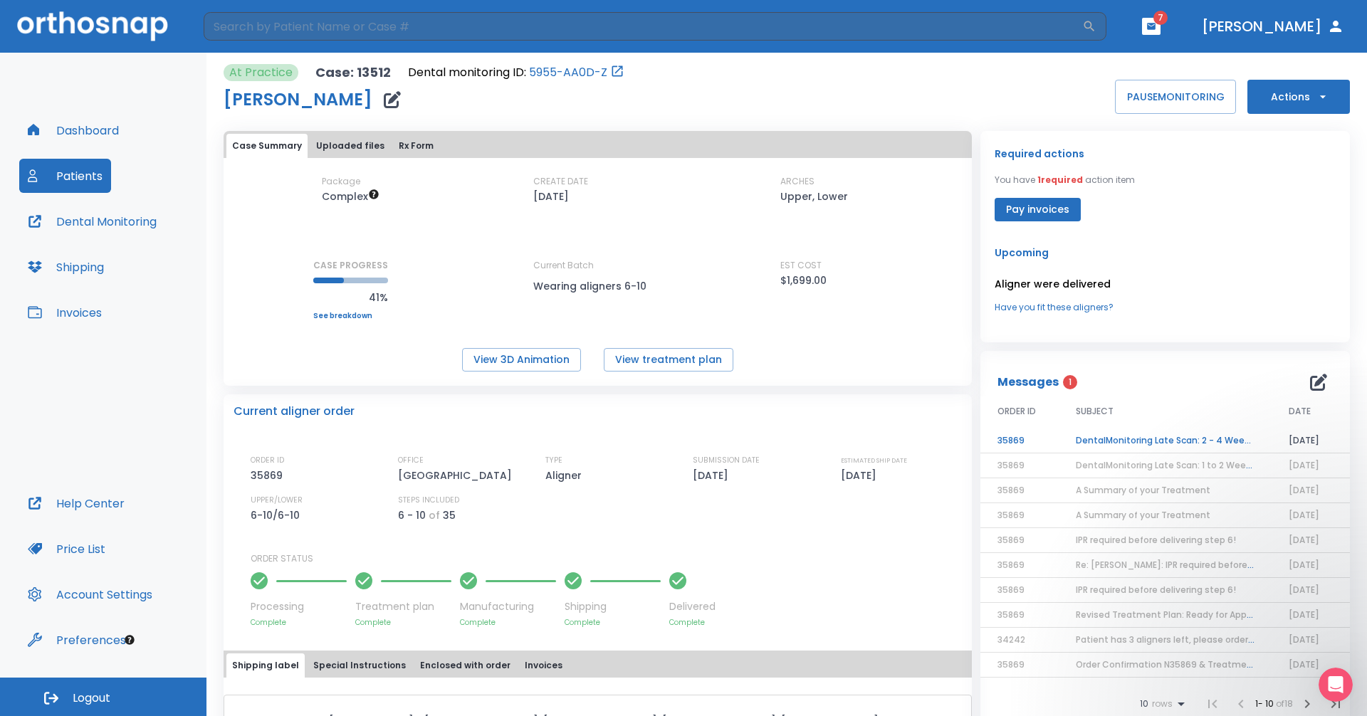
click at [661, 441] on td "DentalMonitoring Late Scan: 2 - 4 Weeks Notification" at bounding box center [1165, 441] width 213 height 25
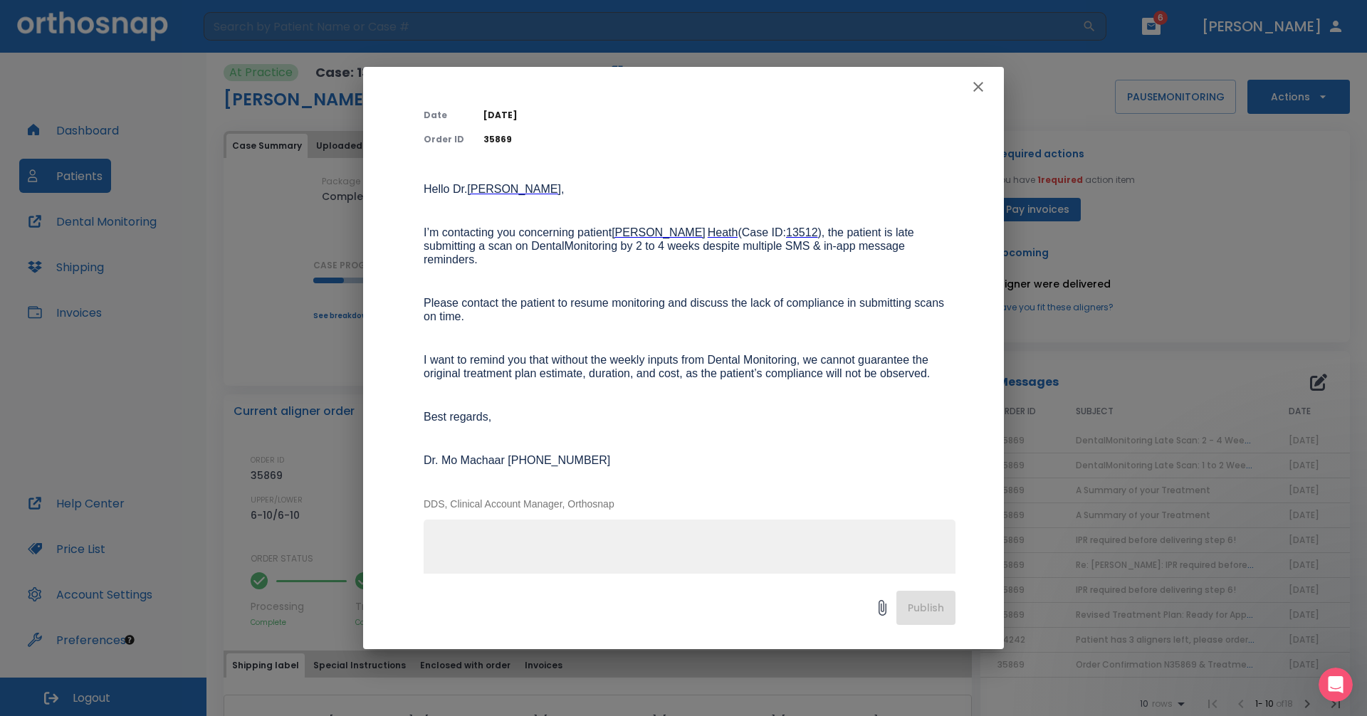
scroll to position [139, 0]
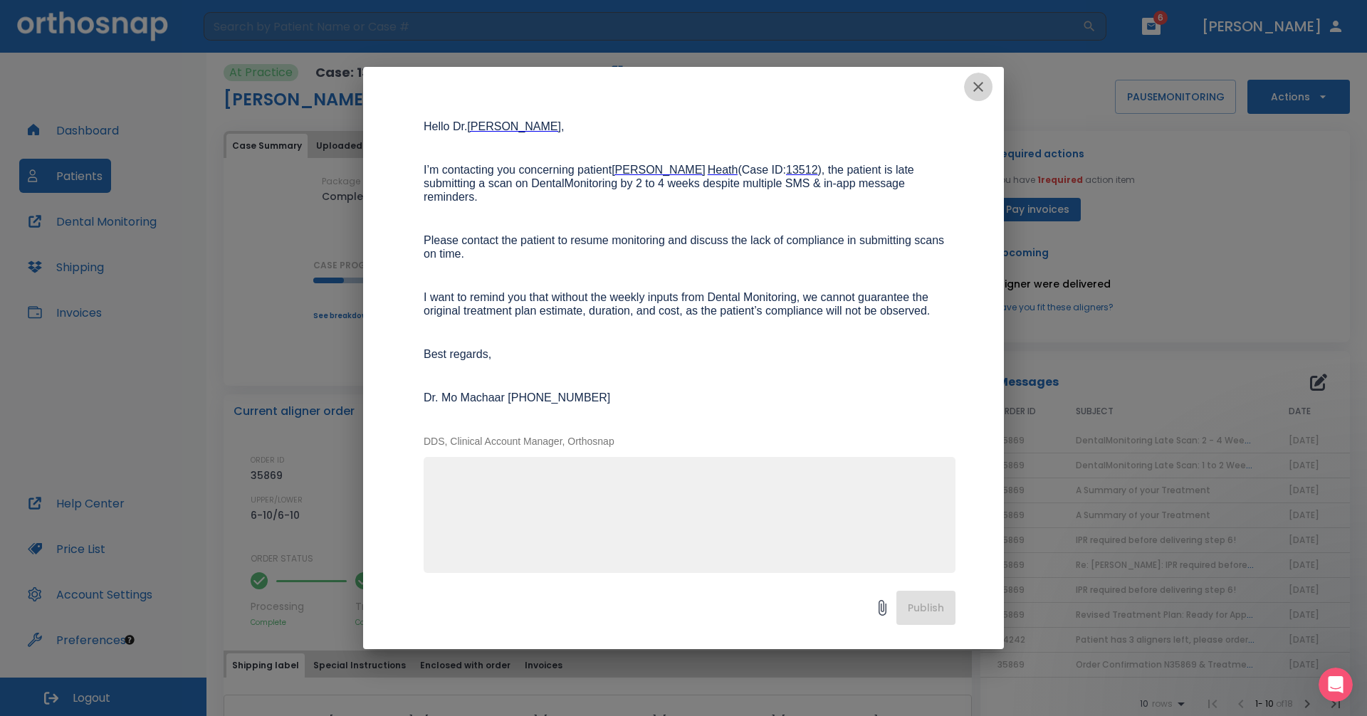
click at [661, 90] on button "button" at bounding box center [978, 87] width 28 height 28
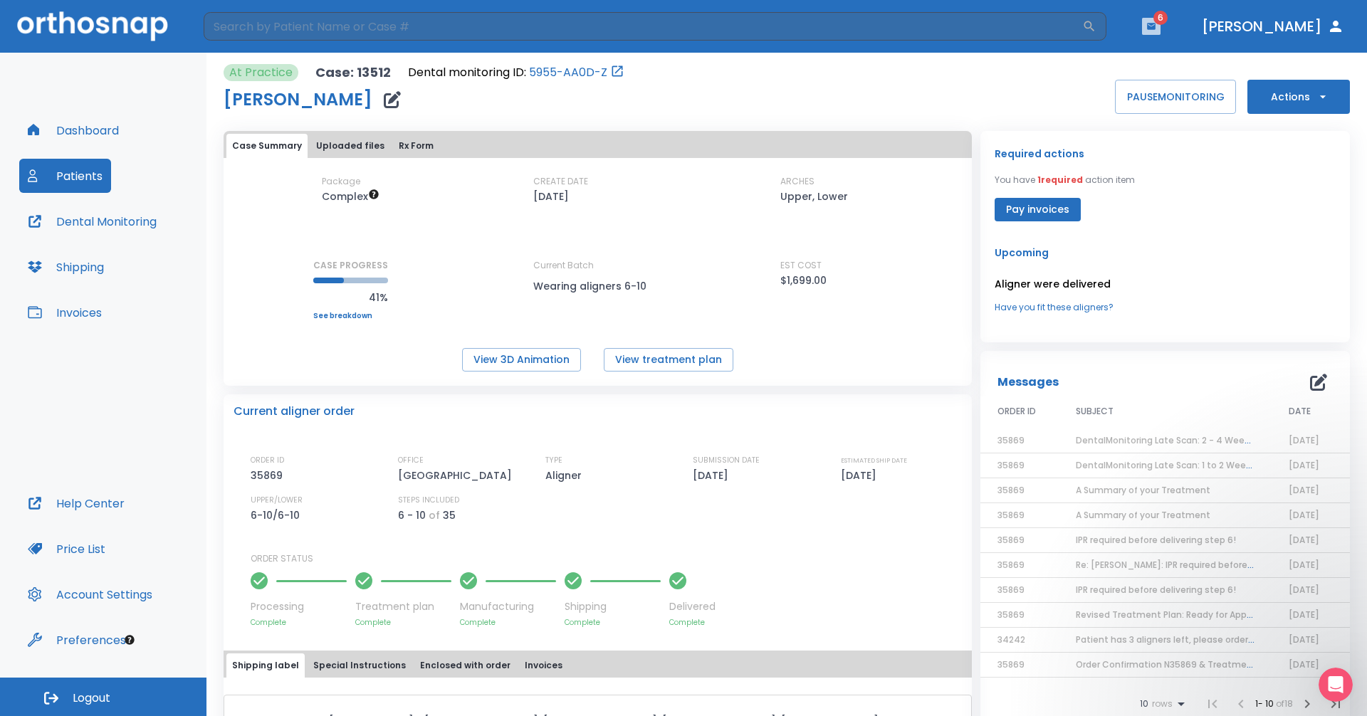
click at [661, 26] on button "button" at bounding box center [1151, 26] width 19 height 17
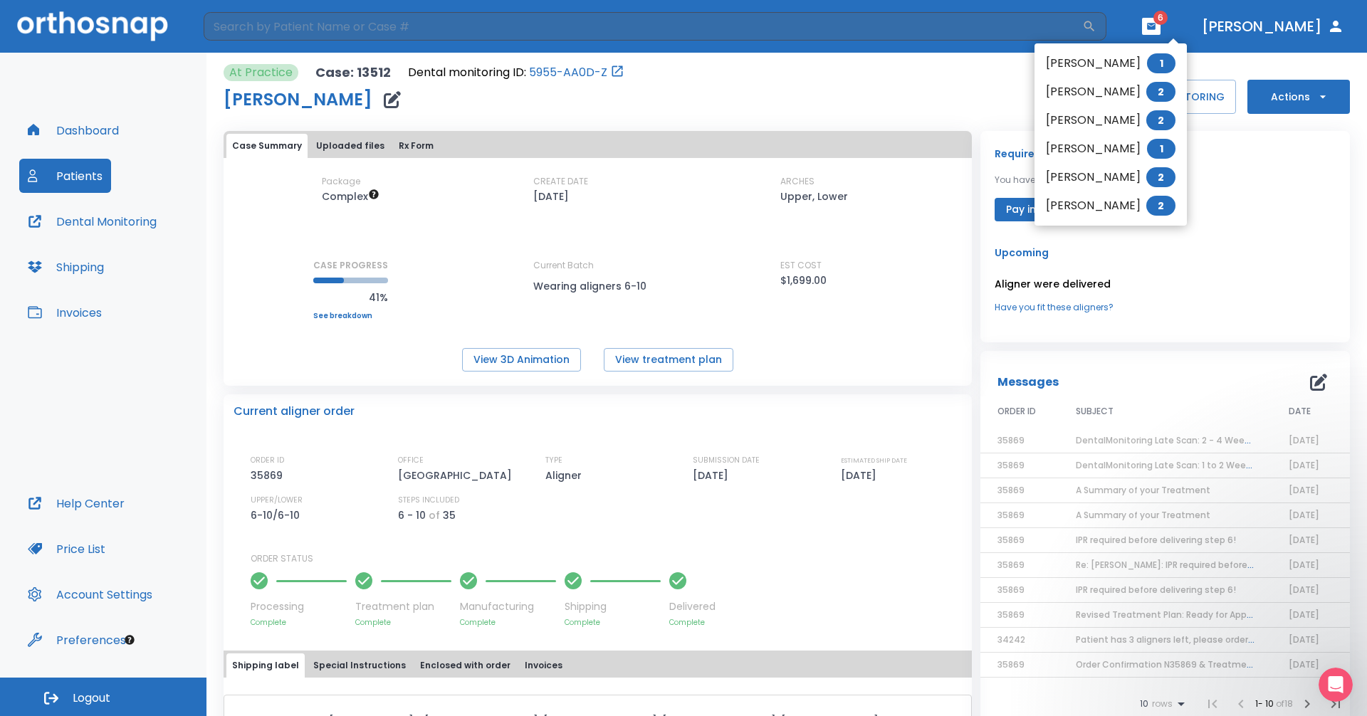
click at [661, 211] on li "[DEMOGRAPHIC_DATA][PERSON_NAME] 2" at bounding box center [1110, 206] width 152 height 28
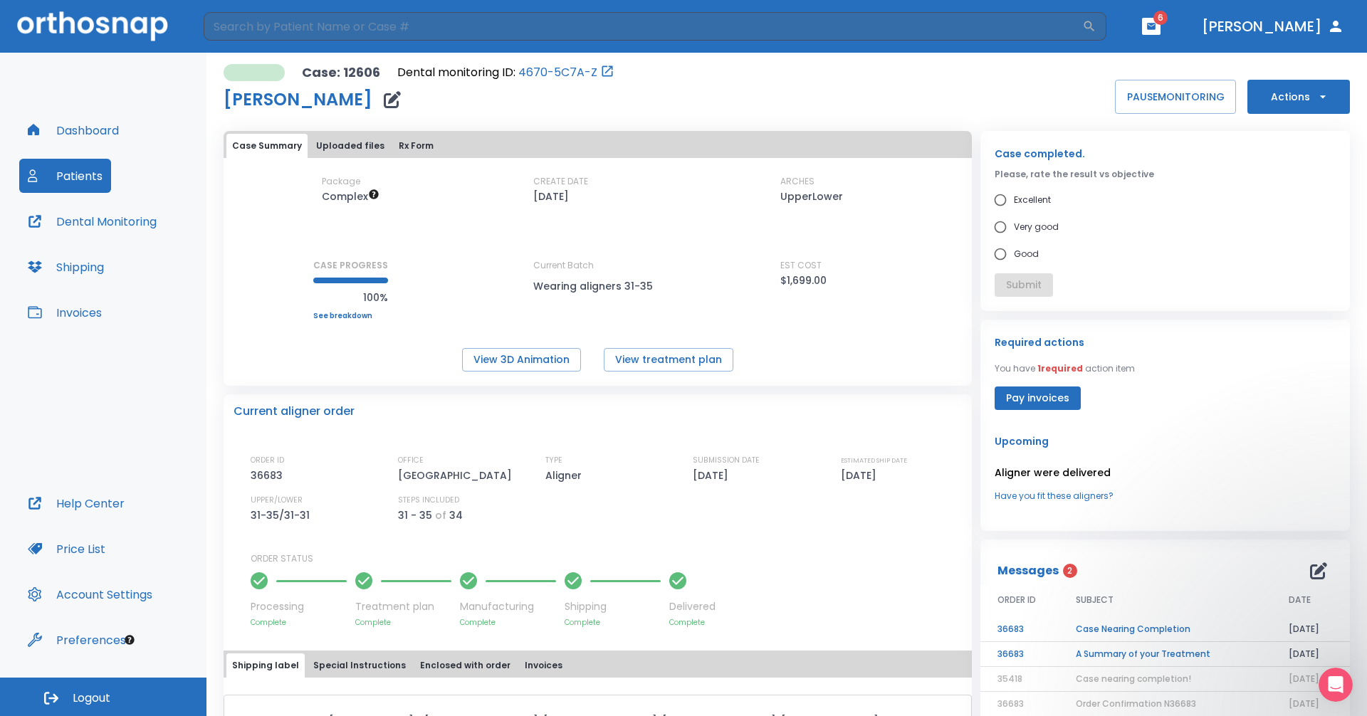
click at [661, 24] on span "6" at bounding box center [1160, 18] width 14 height 14
click at [661, 25] on button "button" at bounding box center [1151, 26] width 19 height 17
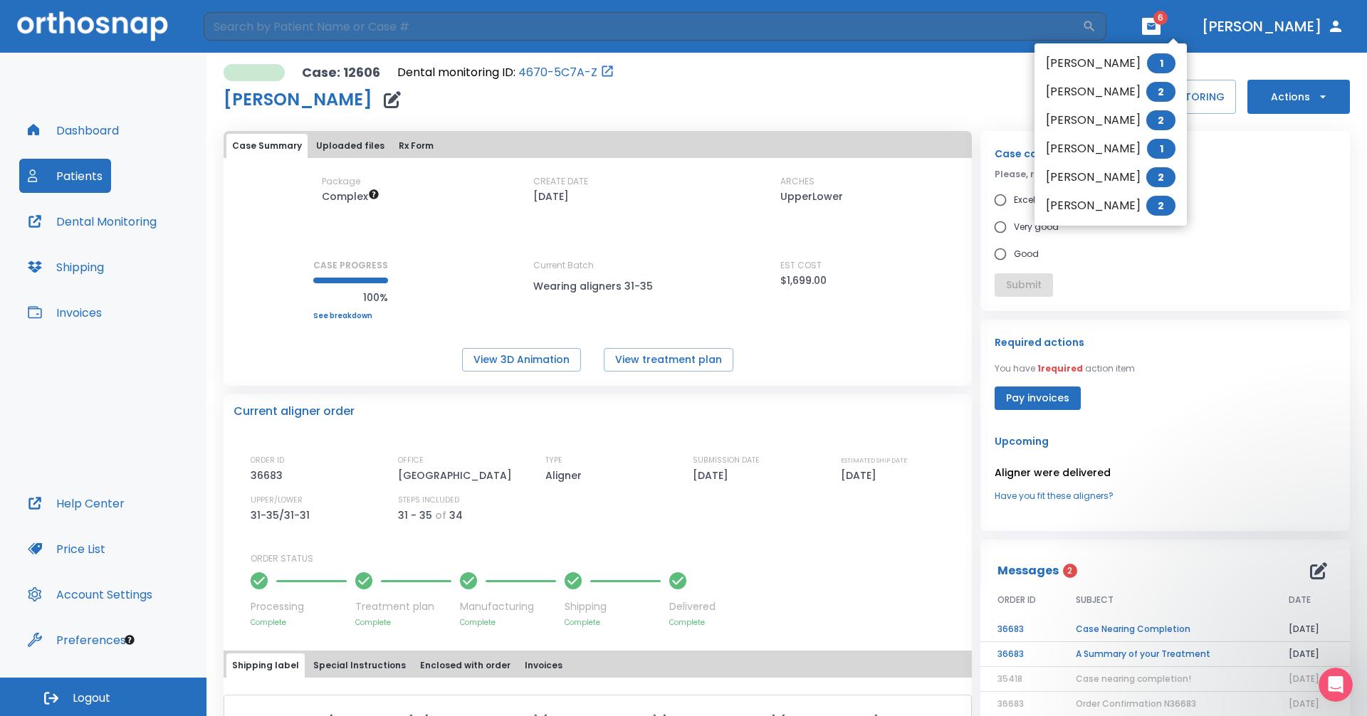
drag, startPoint x: 1119, startPoint y: 192, endPoint x: 1119, endPoint y: 171, distance: 21.4
click at [661, 171] on ul "[PERSON_NAME] 1 [PERSON_NAME] 2 [PERSON_NAME] 2 [PERSON_NAME] 1 [PERSON_NAME] 2…" at bounding box center [1110, 134] width 152 height 182
click at [661, 171] on li "[PERSON_NAME] 2" at bounding box center [1110, 177] width 152 height 28
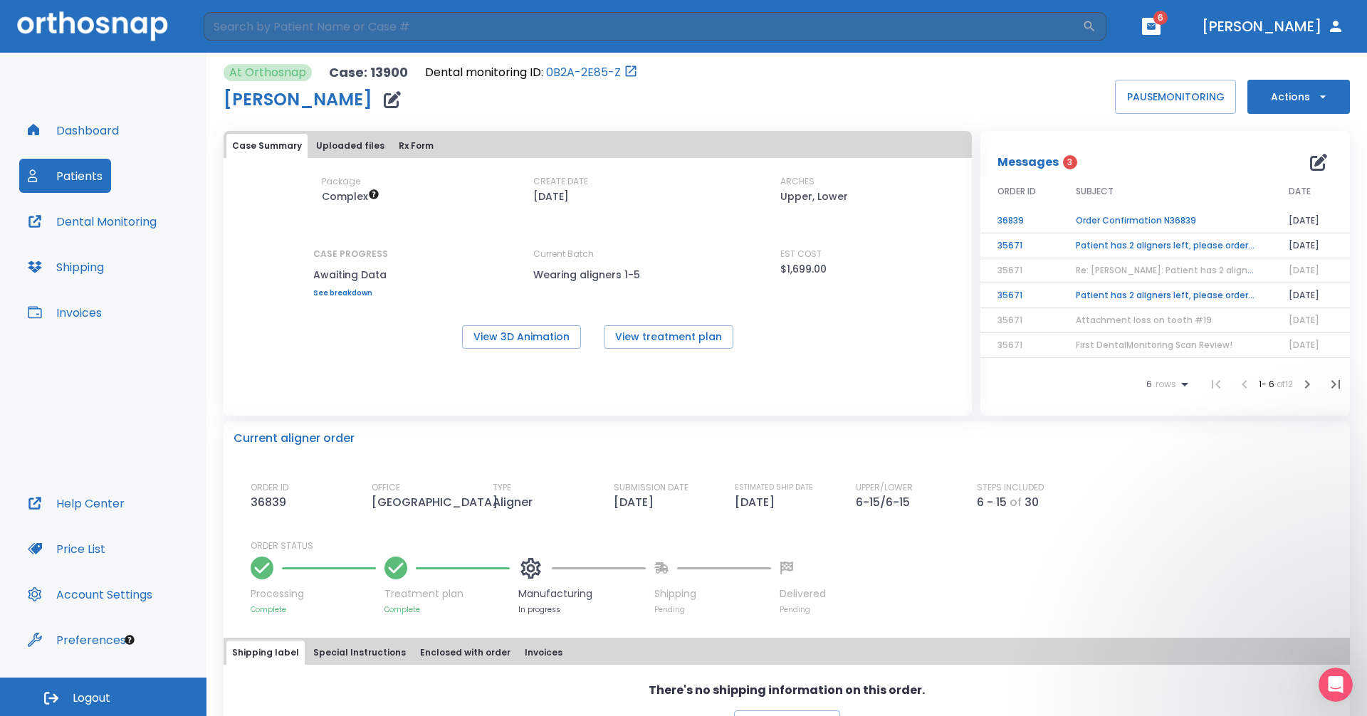
click at [661, 295] on td "Patient has 2 aligners left, please order next set!" at bounding box center [1165, 295] width 213 height 25
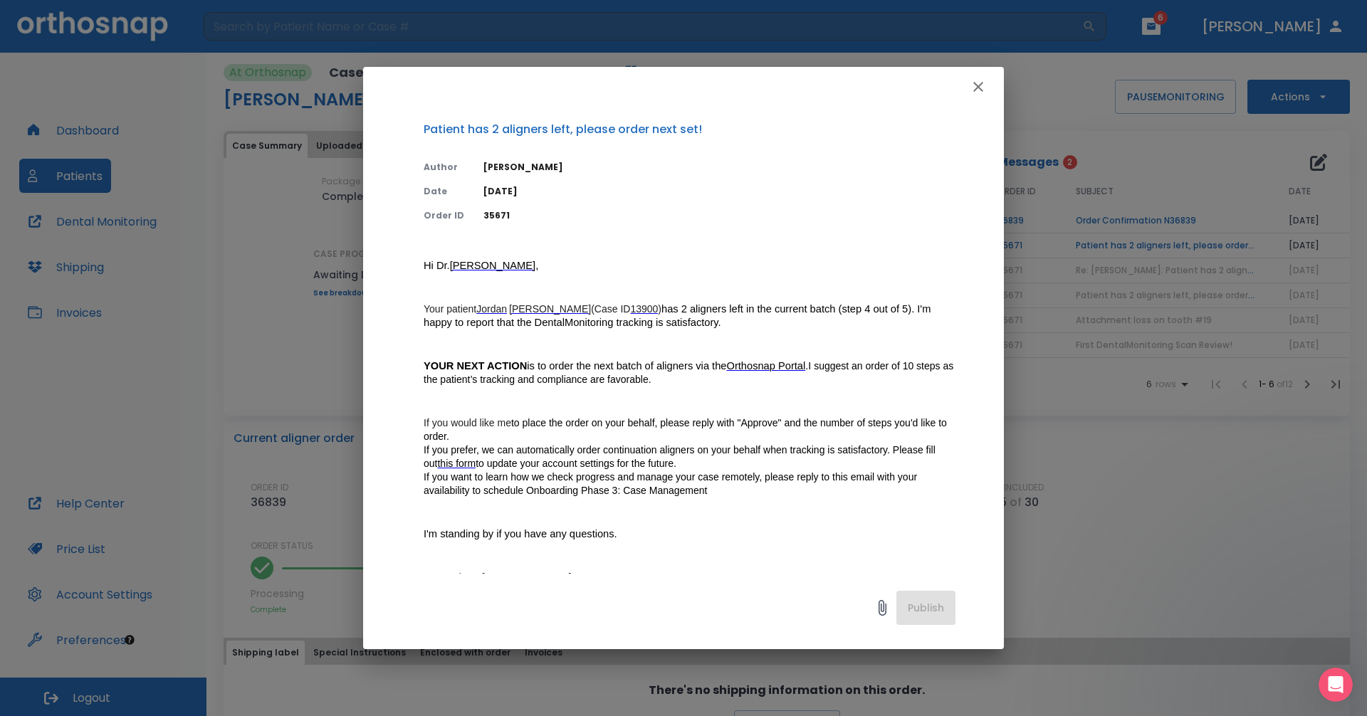
click at [661, 88] on icon "button" at bounding box center [978, 86] width 17 height 17
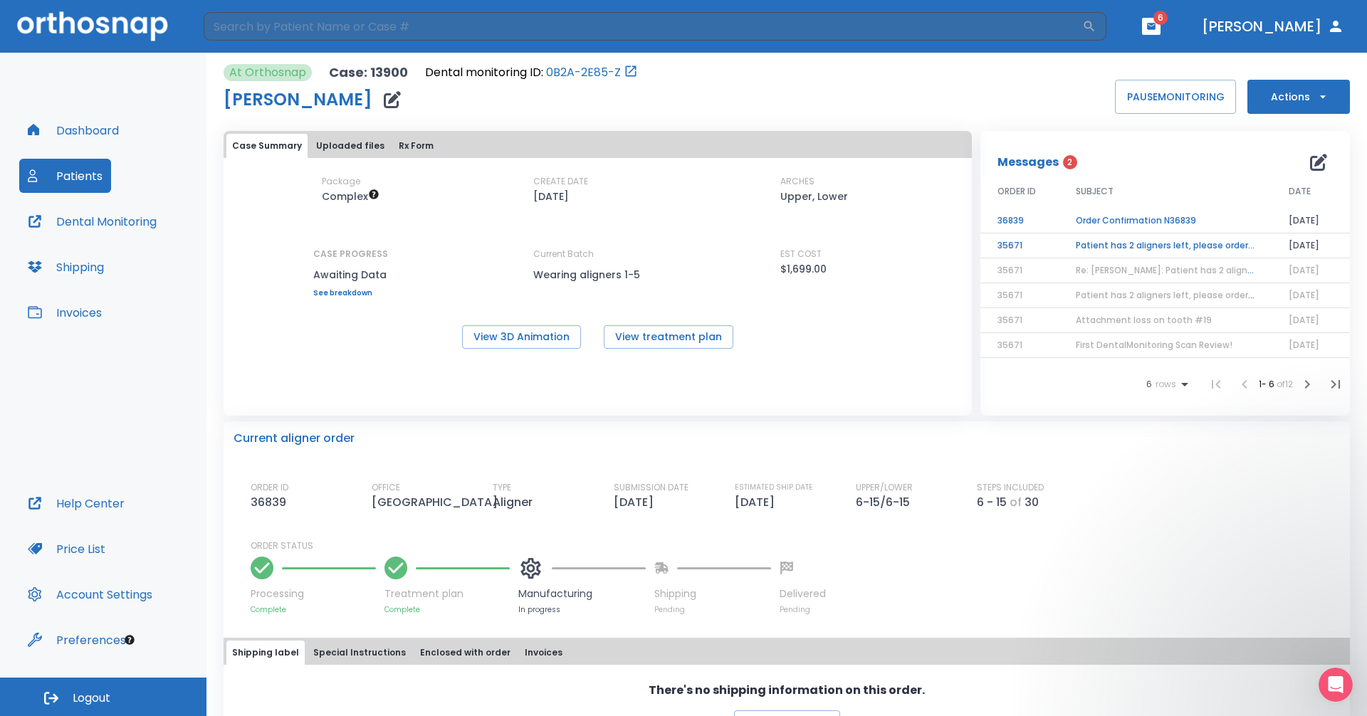
click at [661, 235] on td "Patient has 2 aligners left, please order next set!" at bounding box center [1165, 246] width 213 height 25
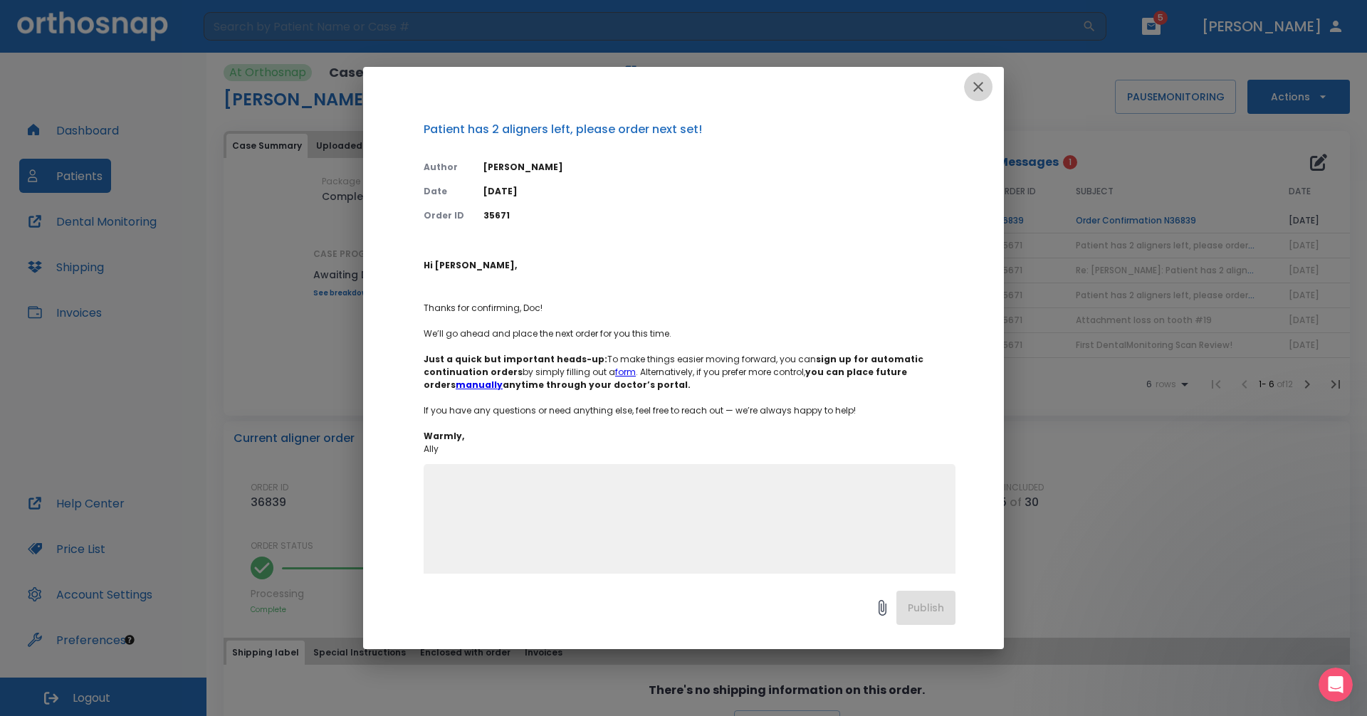
drag, startPoint x: 976, startPoint y: 95, endPoint x: 987, endPoint y: 95, distance: 11.4
click at [661, 95] on icon "button" at bounding box center [978, 86] width 17 height 17
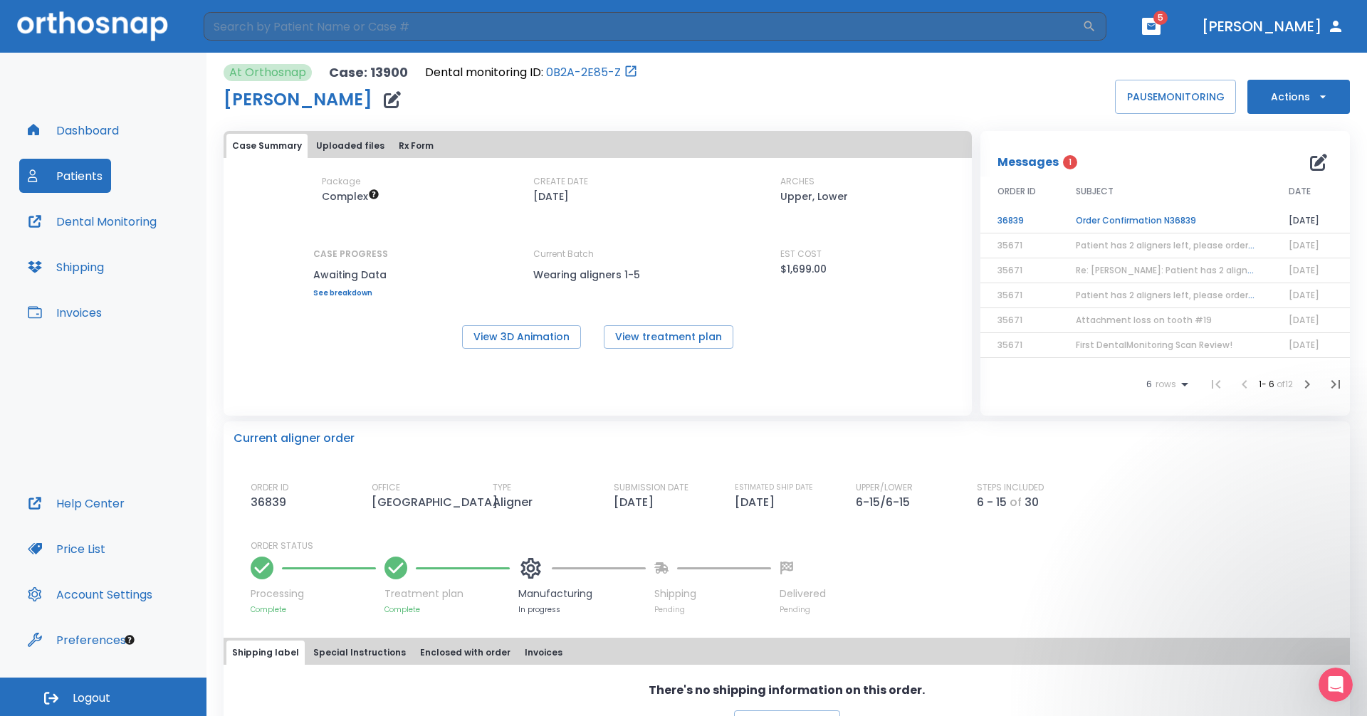
click at [661, 224] on td "Order Confirmation N36839" at bounding box center [1165, 221] width 213 height 25
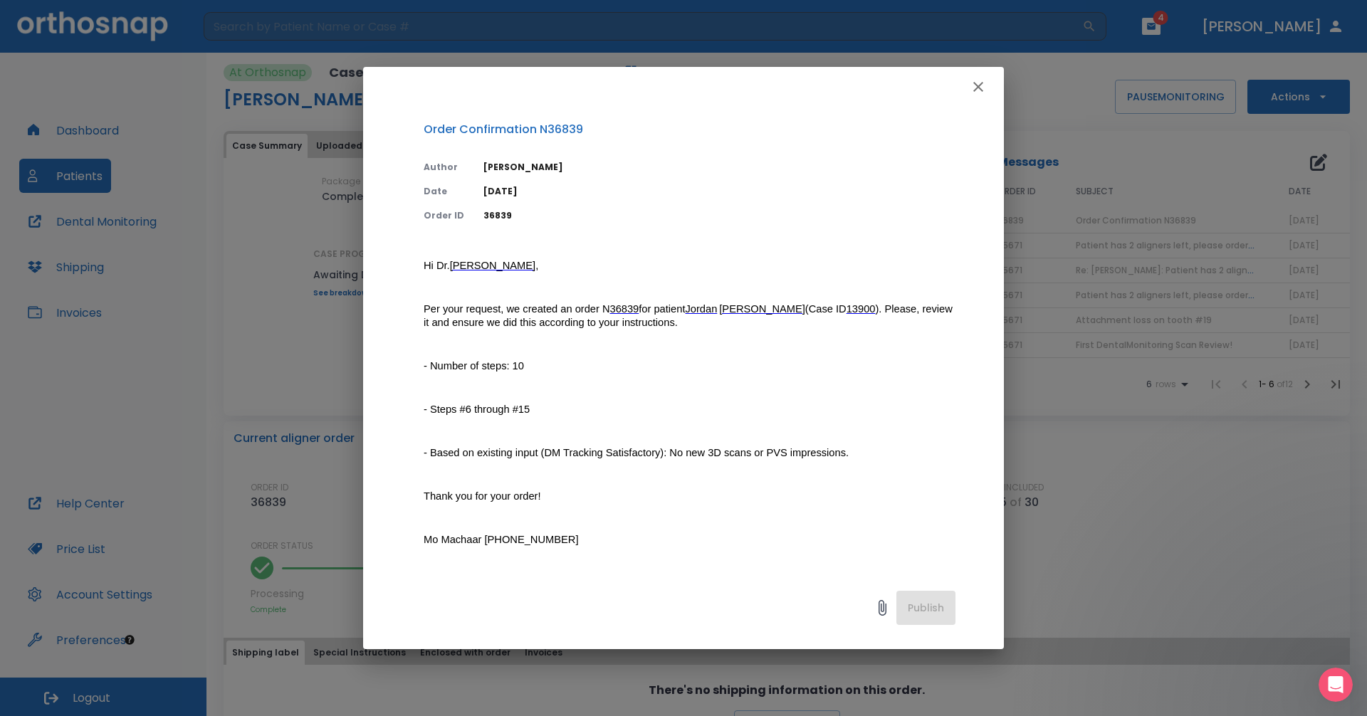
click at [661, 93] on icon "button" at bounding box center [978, 86] width 17 height 17
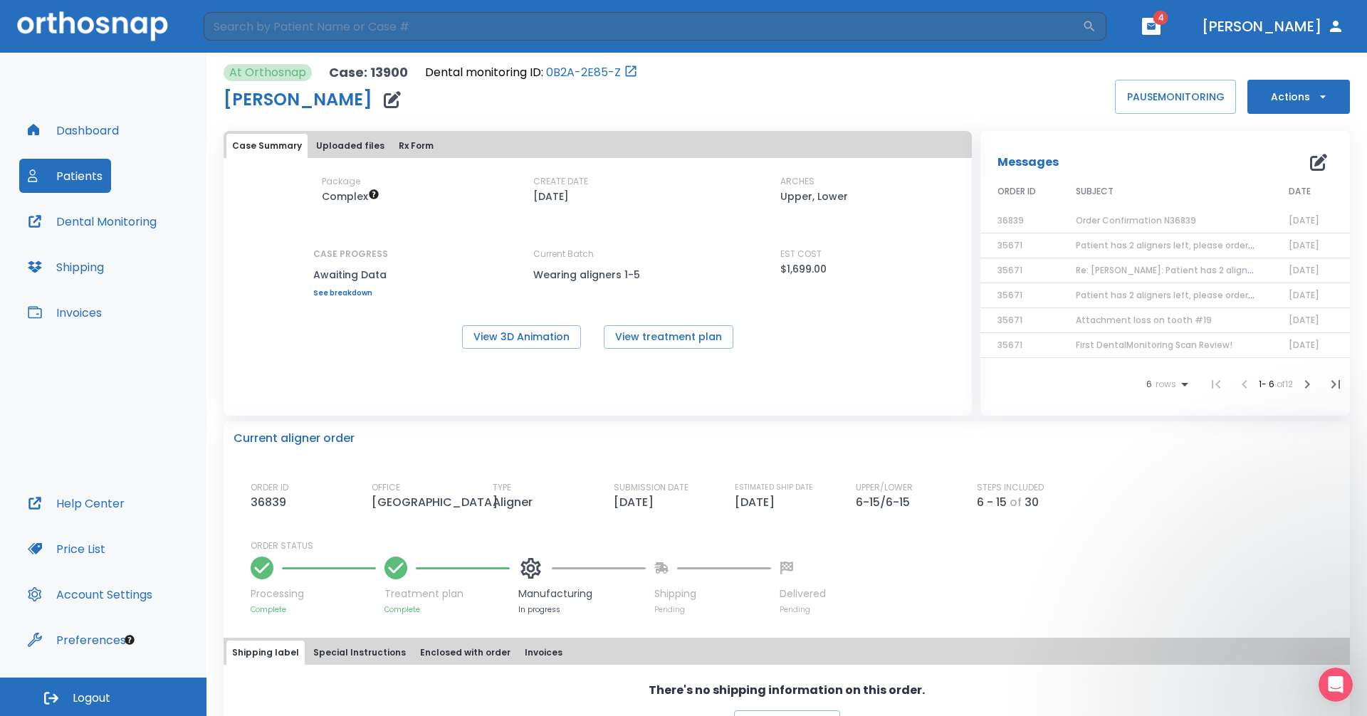
click at [661, 29] on header "​ 4 [PERSON_NAME]" at bounding box center [683, 26] width 1367 height 53
click at [661, 30] on icon "button" at bounding box center [1151, 26] width 10 height 10
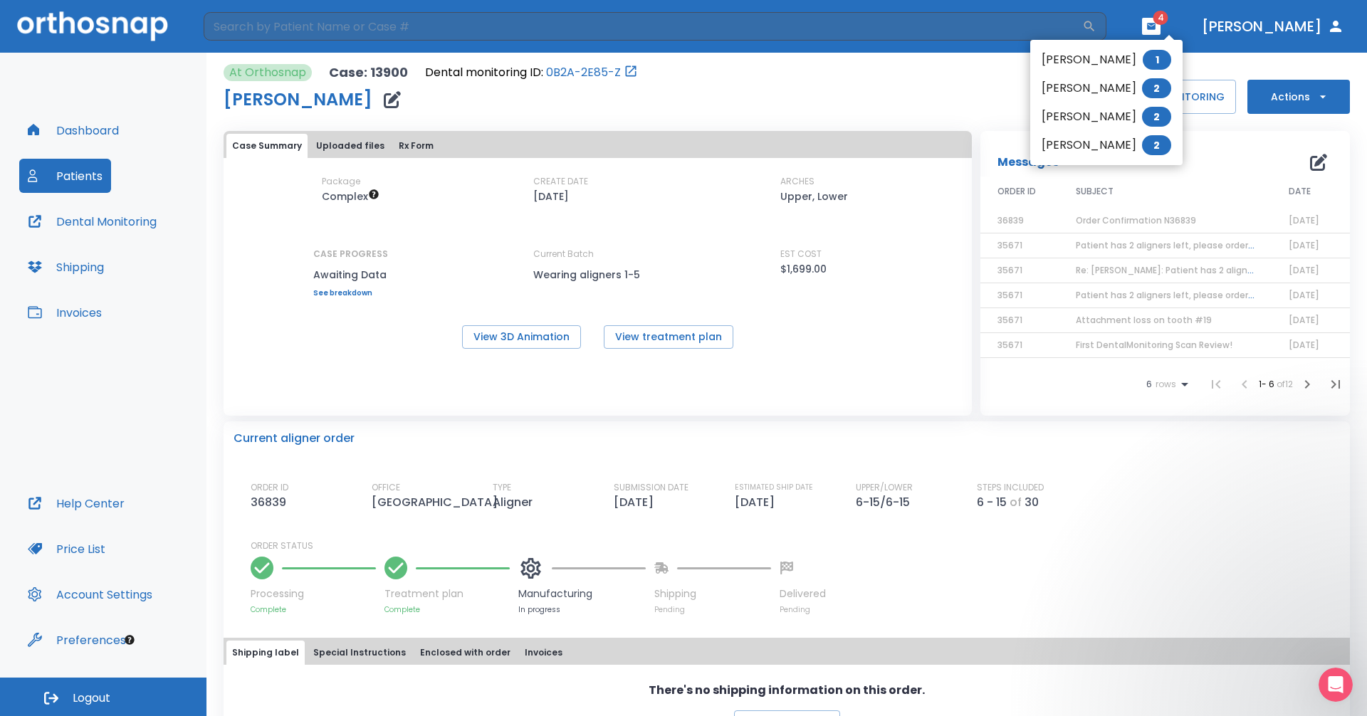
click at [661, 139] on li "[DEMOGRAPHIC_DATA][PERSON_NAME] 2" at bounding box center [1106, 145] width 152 height 28
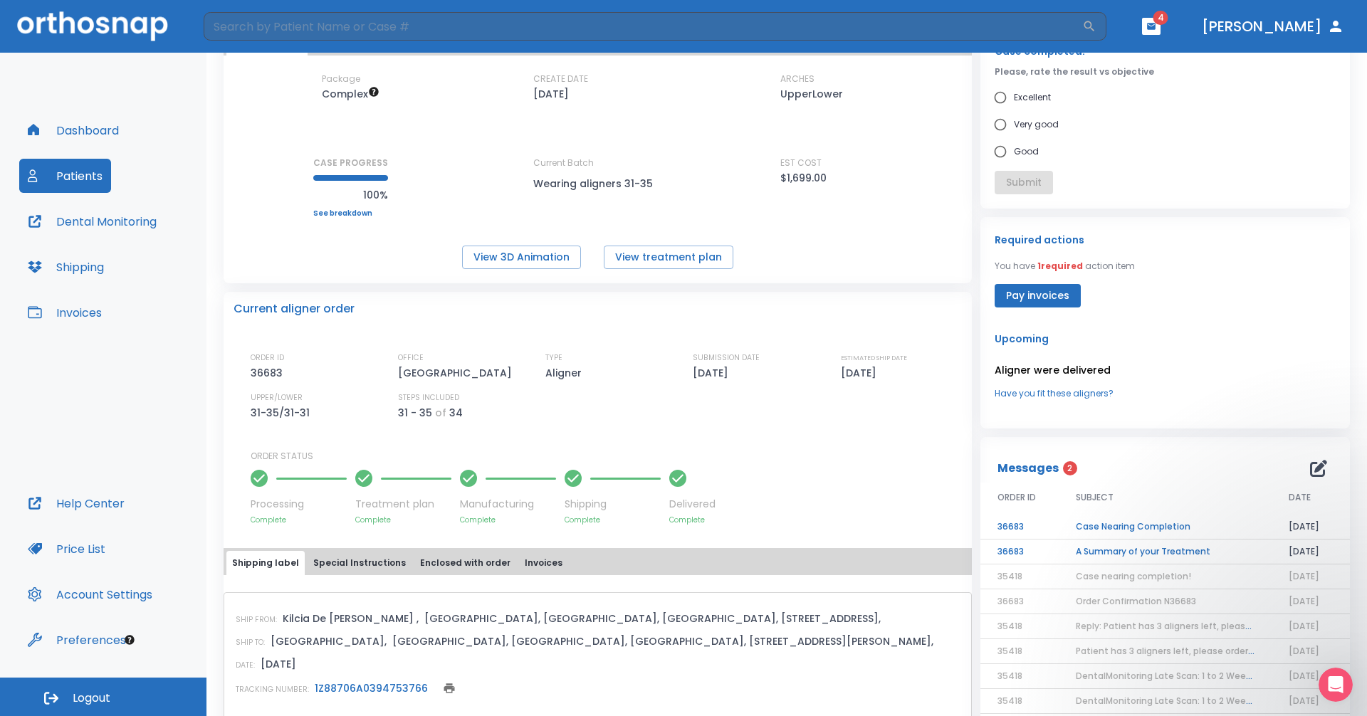
scroll to position [285, 0]
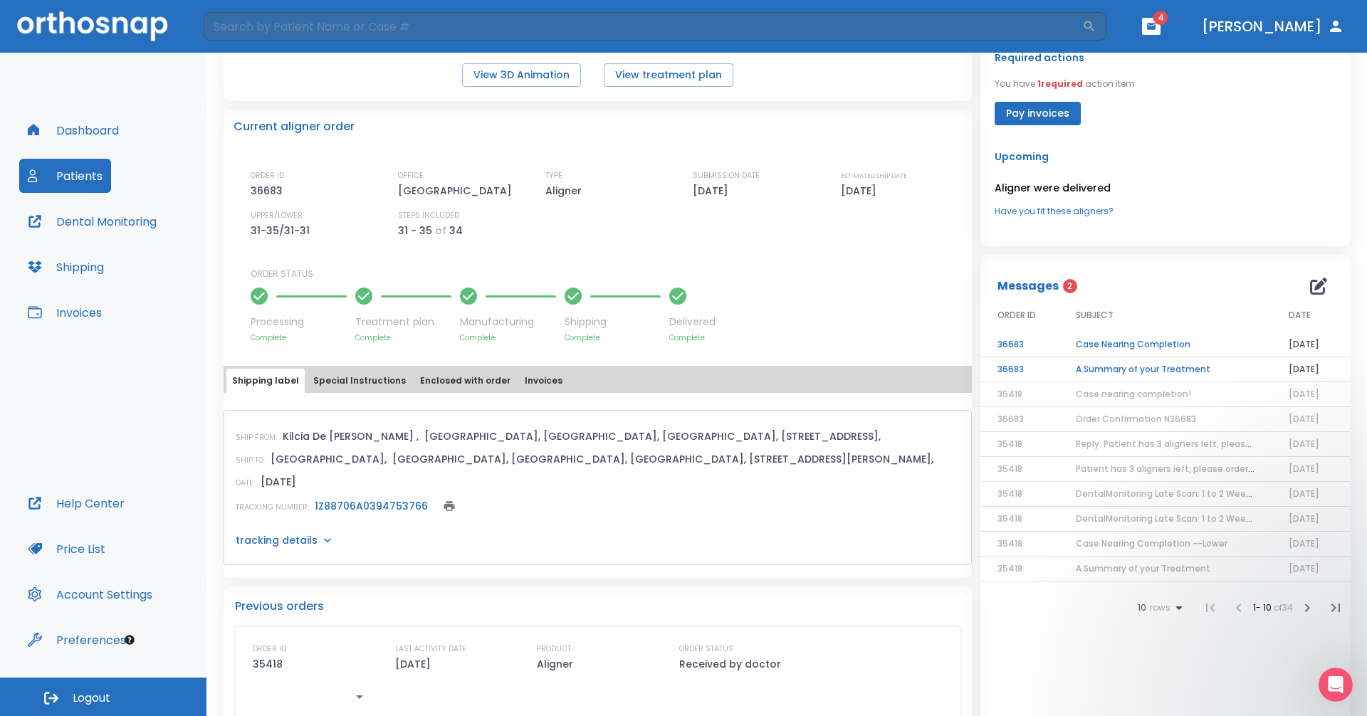
click at [661, 367] on td "A Summary of your Treatment" at bounding box center [1165, 369] width 213 height 25
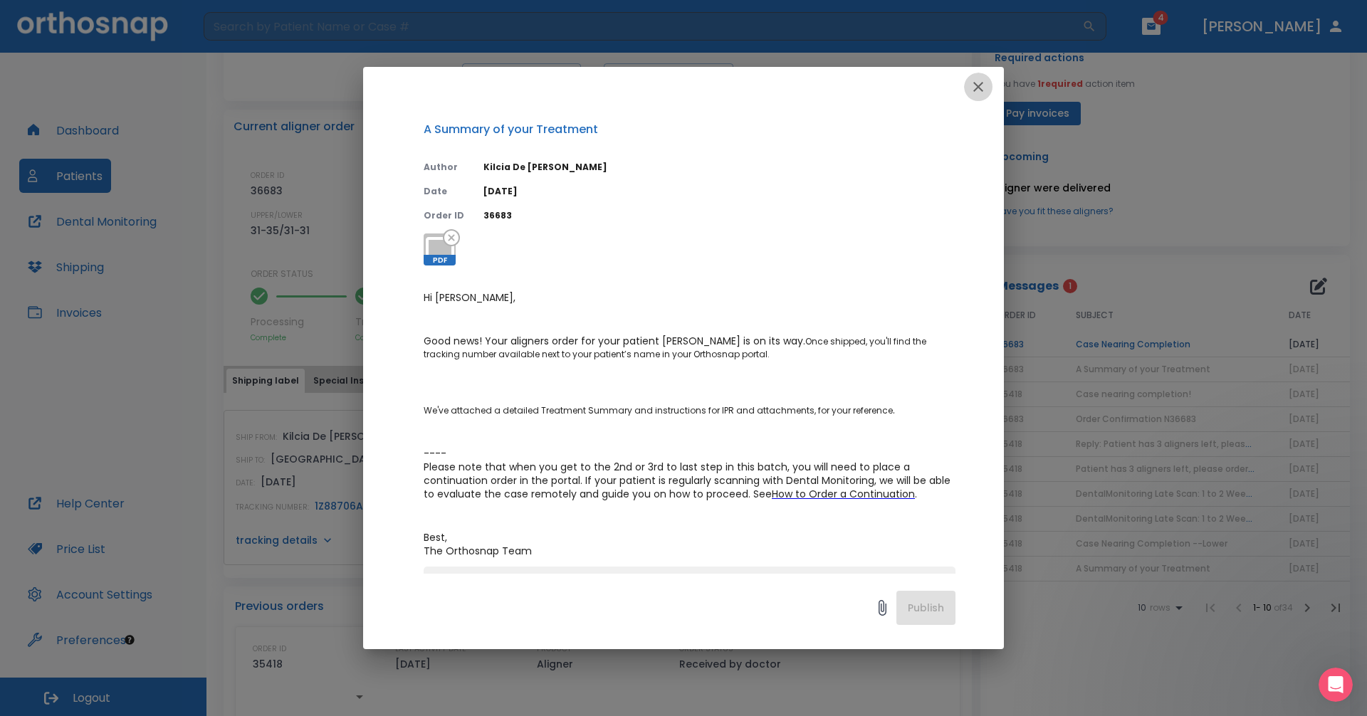
click at [661, 85] on button "button" at bounding box center [978, 87] width 28 height 28
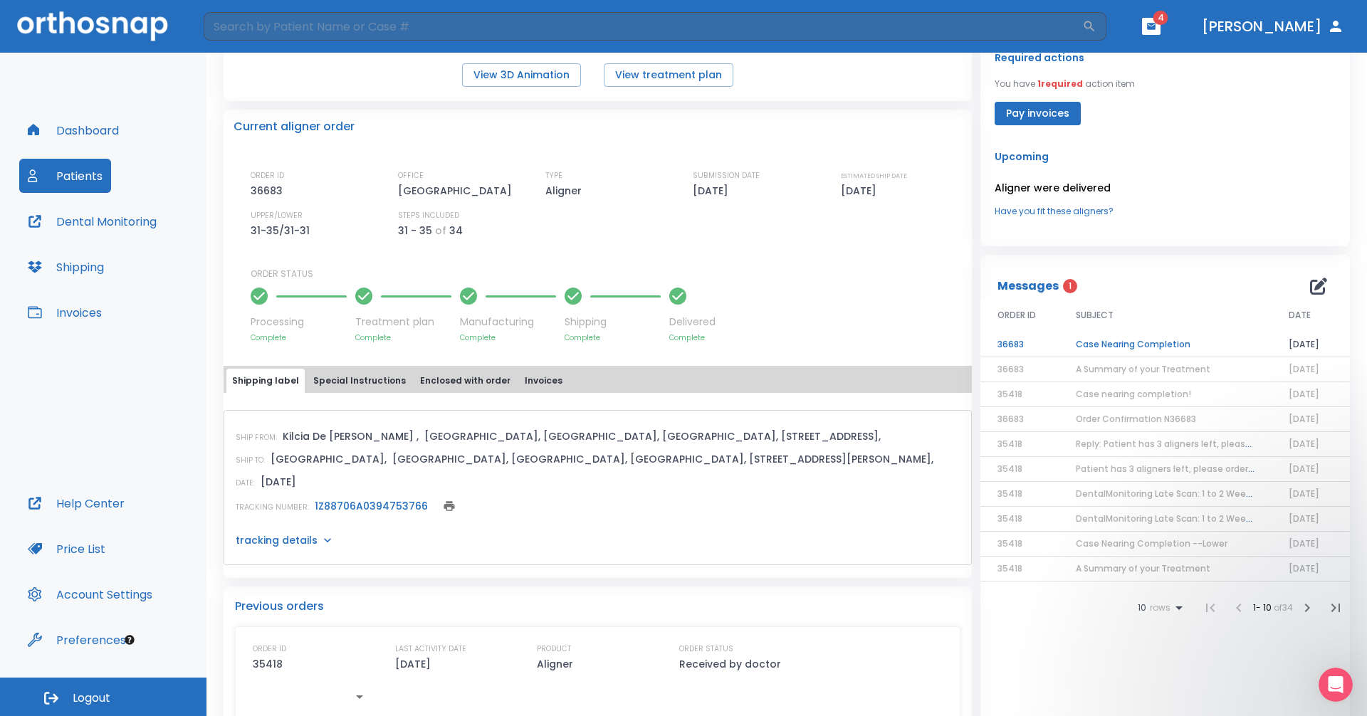
click at [661, 340] on td "Case Nearing Completion" at bounding box center [1165, 344] width 213 height 25
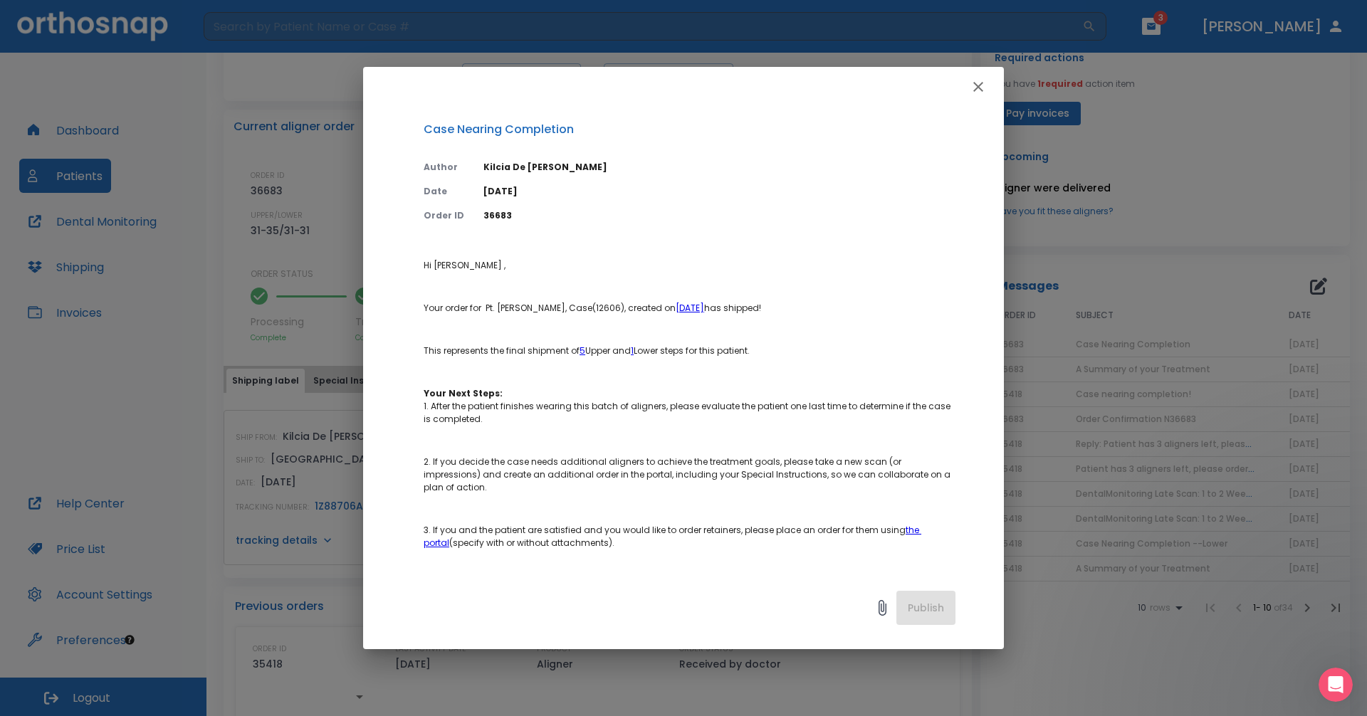
click at [661, 82] on icon "button" at bounding box center [978, 86] width 17 height 17
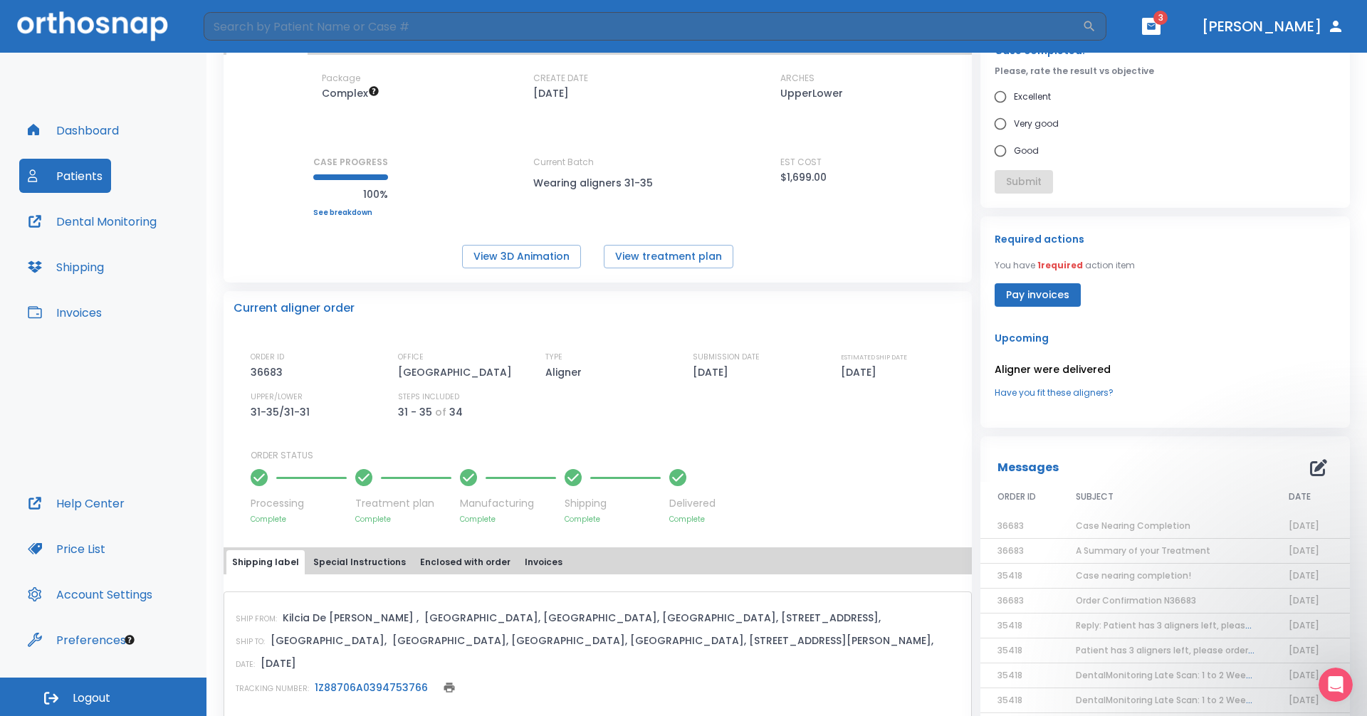
scroll to position [0, 0]
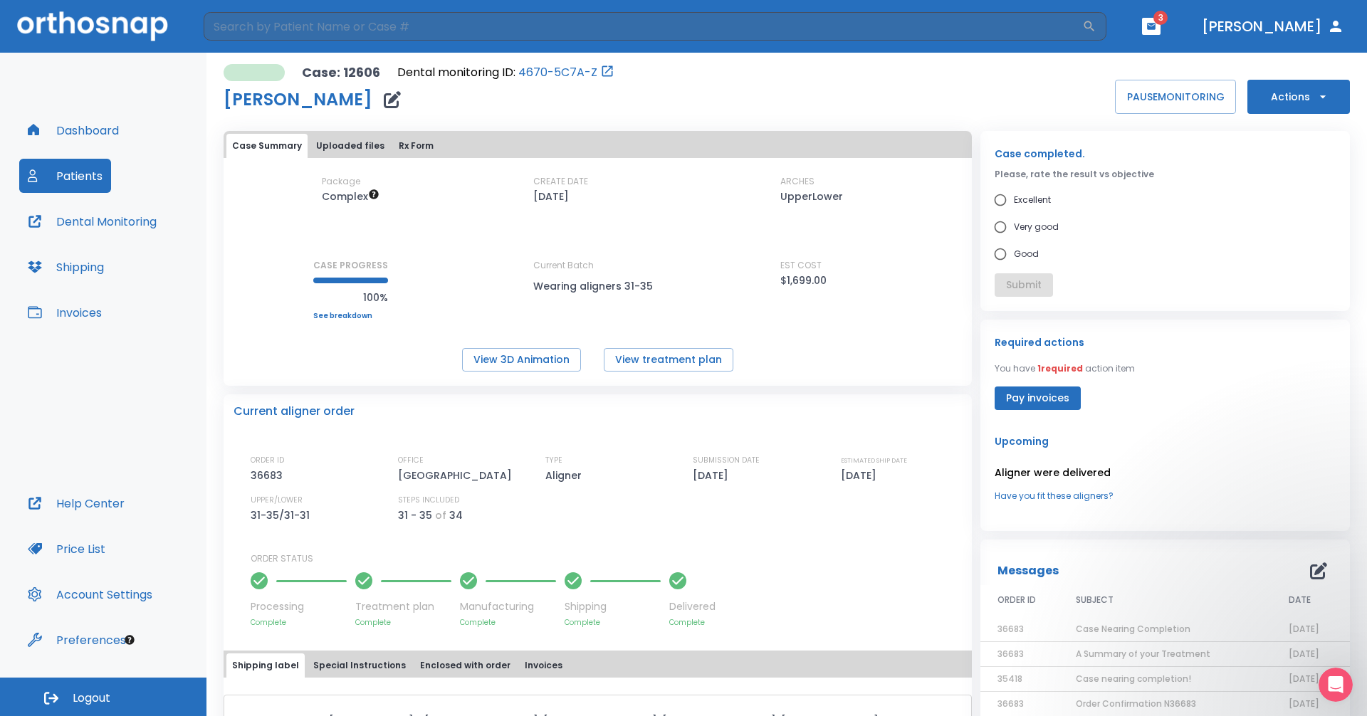
click at [661, 21] on span "3" at bounding box center [1160, 18] width 14 height 14
click at [661, 26] on icon "button" at bounding box center [1151, 26] width 10 height 10
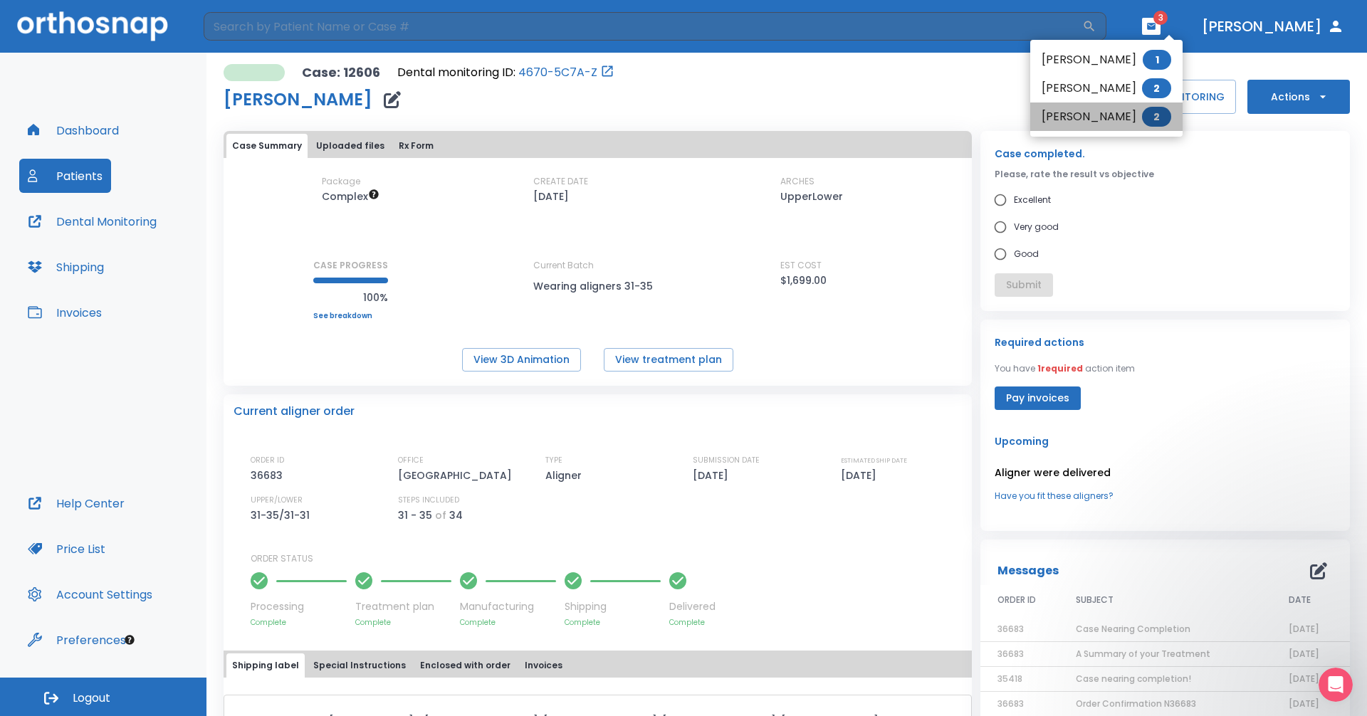
click at [661, 106] on li "[PERSON_NAME] 2" at bounding box center [1106, 117] width 152 height 28
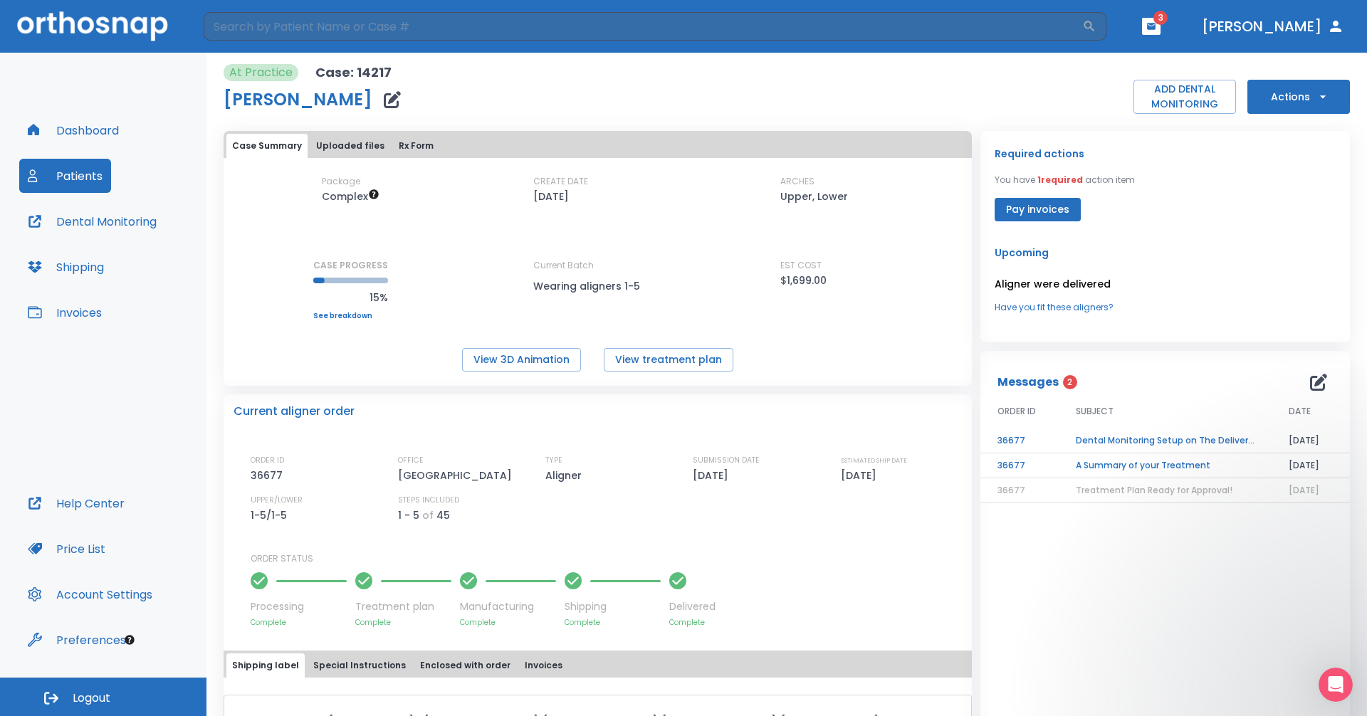
click at [661, 469] on td "A Summary of your Treatment" at bounding box center [1165, 466] width 213 height 25
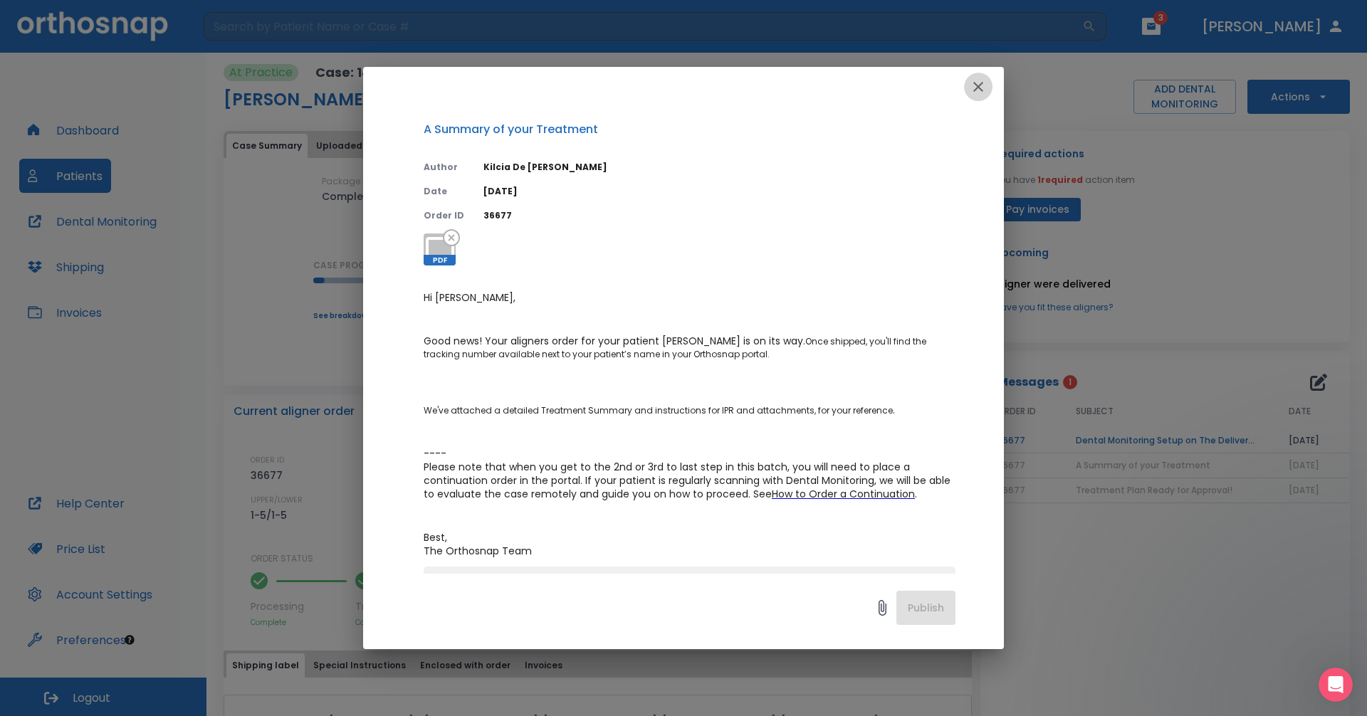
click at [661, 88] on icon "button" at bounding box center [978, 86] width 17 height 17
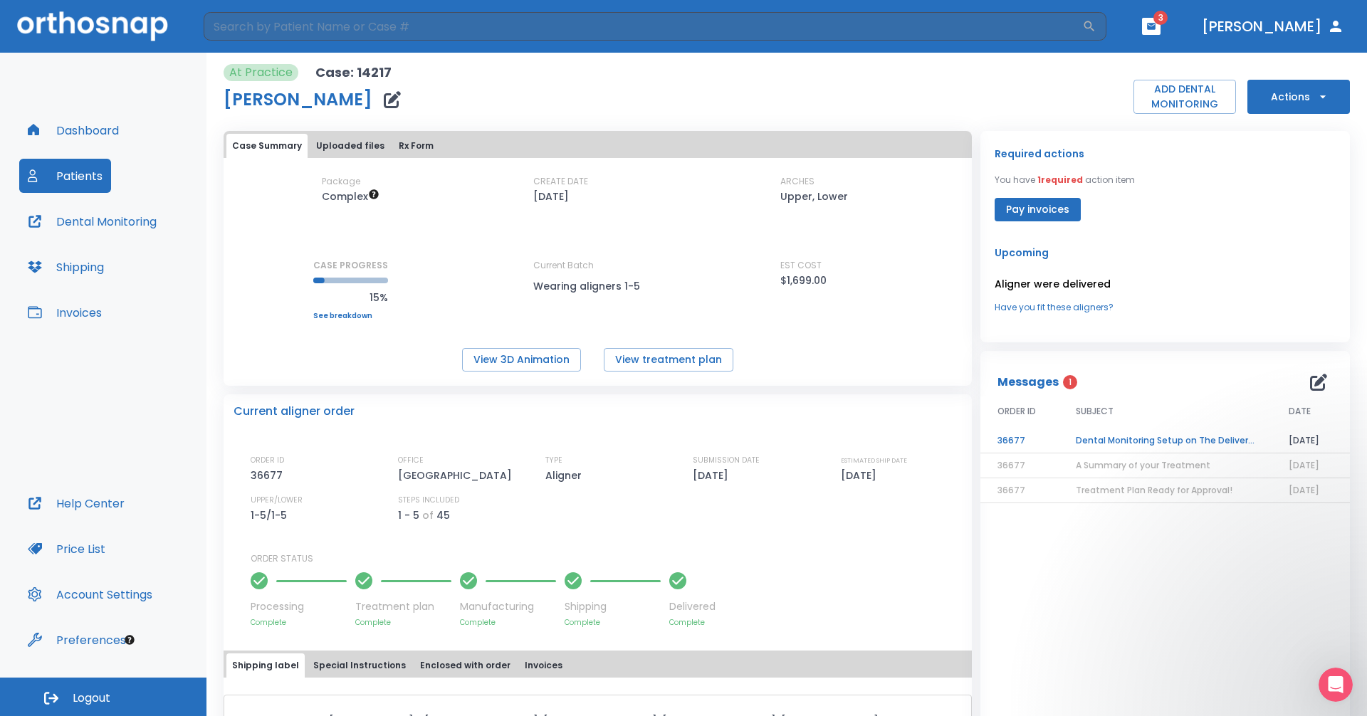
click at [661, 441] on td "Dental Monitoring Setup on The Delivery Day" at bounding box center [1165, 441] width 213 height 25
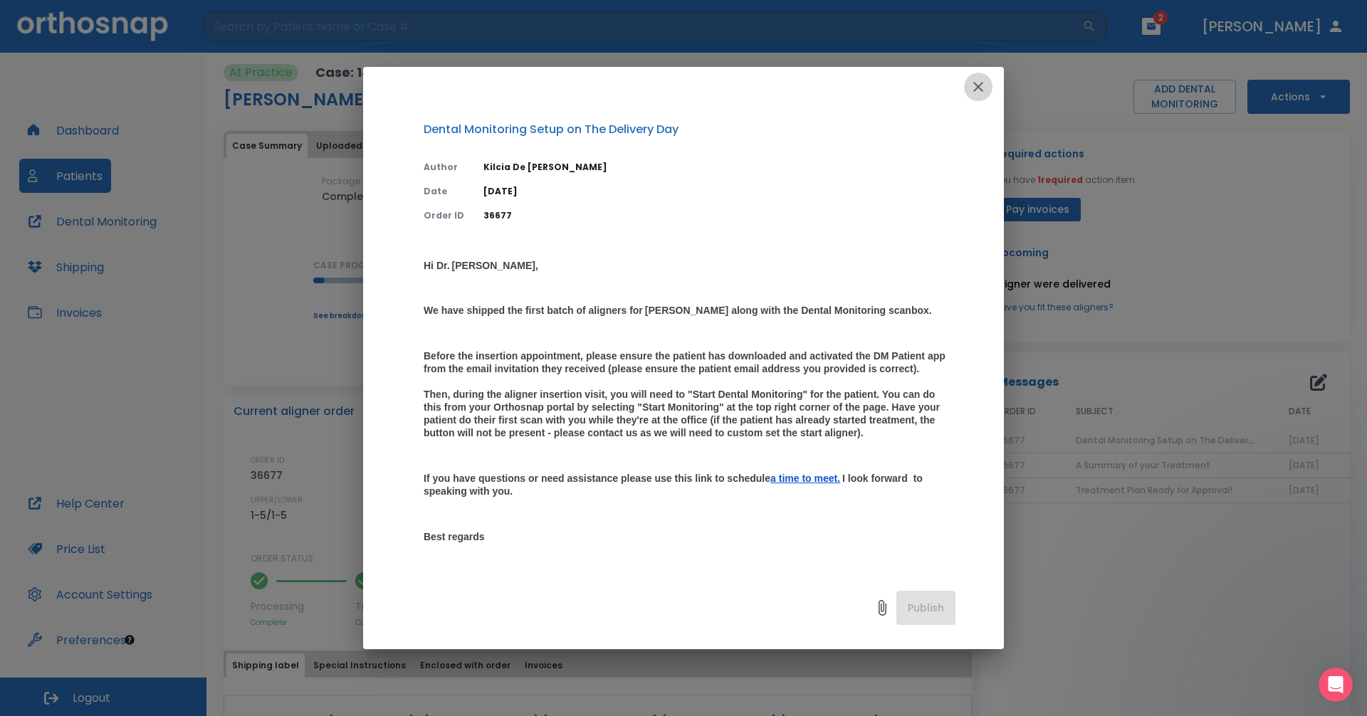
click at [661, 83] on icon "button" at bounding box center [978, 86] width 17 height 17
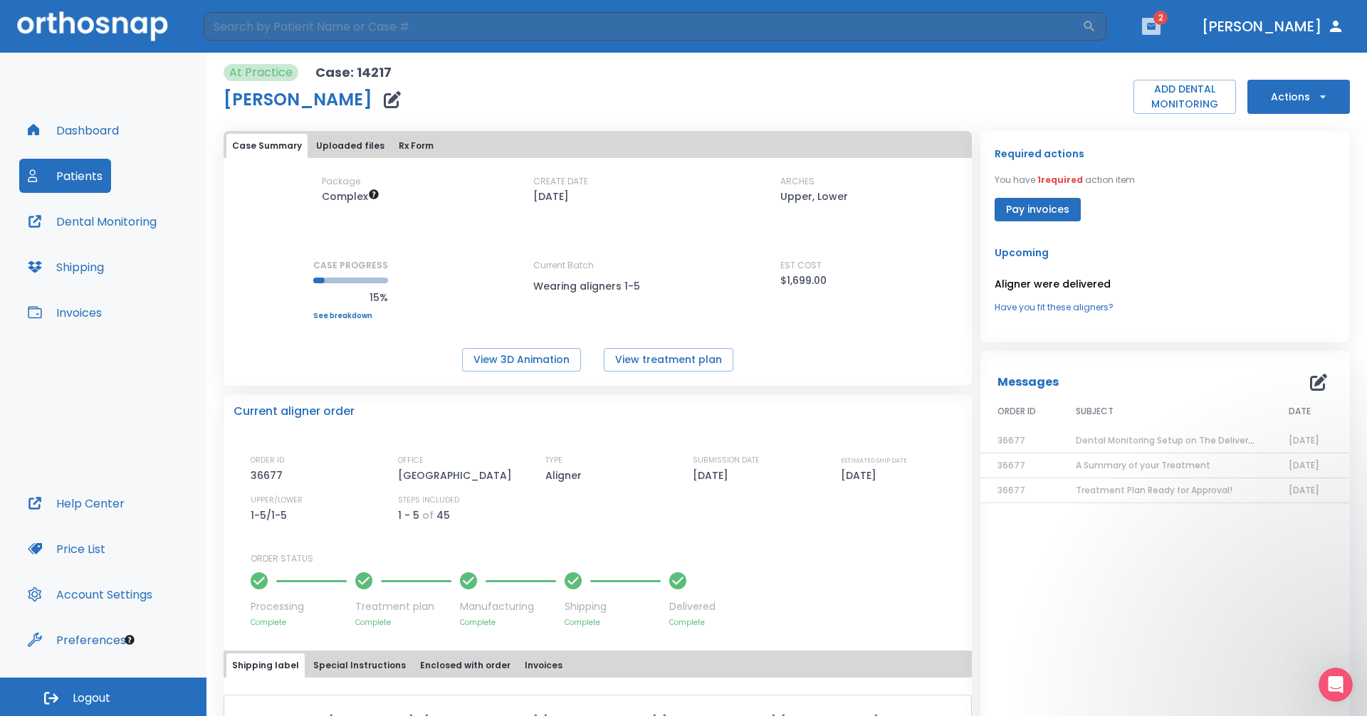
click at [661, 26] on button "button" at bounding box center [1151, 26] width 19 height 17
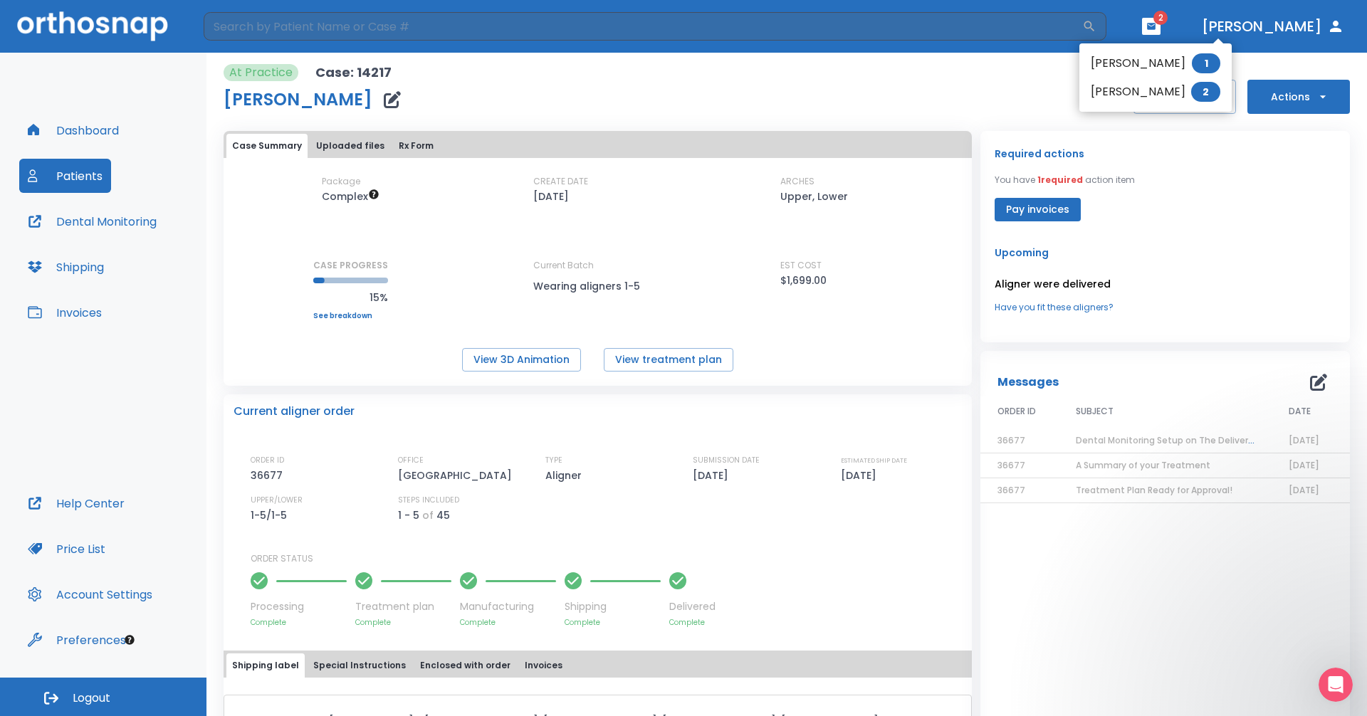
click at [661, 92] on li "[PERSON_NAME] 2" at bounding box center [1155, 92] width 152 height 28
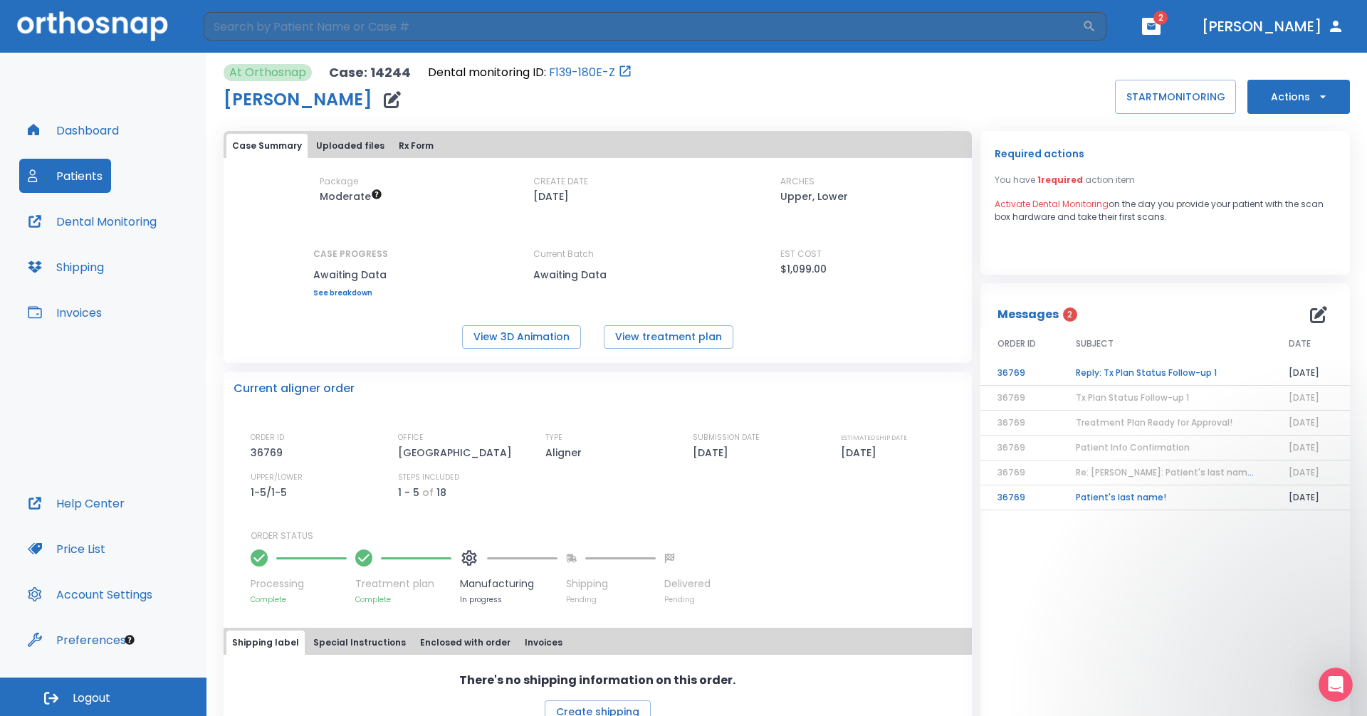
click at [661, 498] on td "Patient's last name!" at bounding box center [1165, 498] width 213 height 25
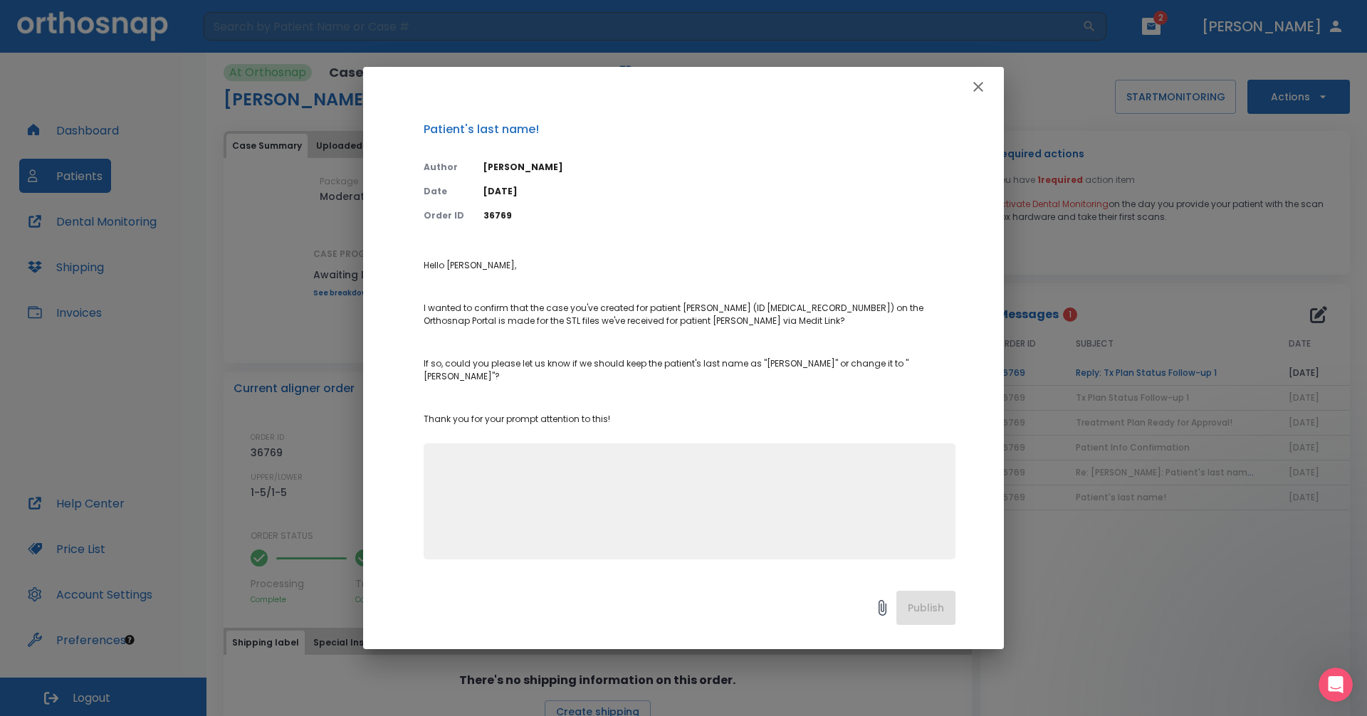
click at [661, 80] on icon "button" at bounding box center [978, 86] width 17 height 17
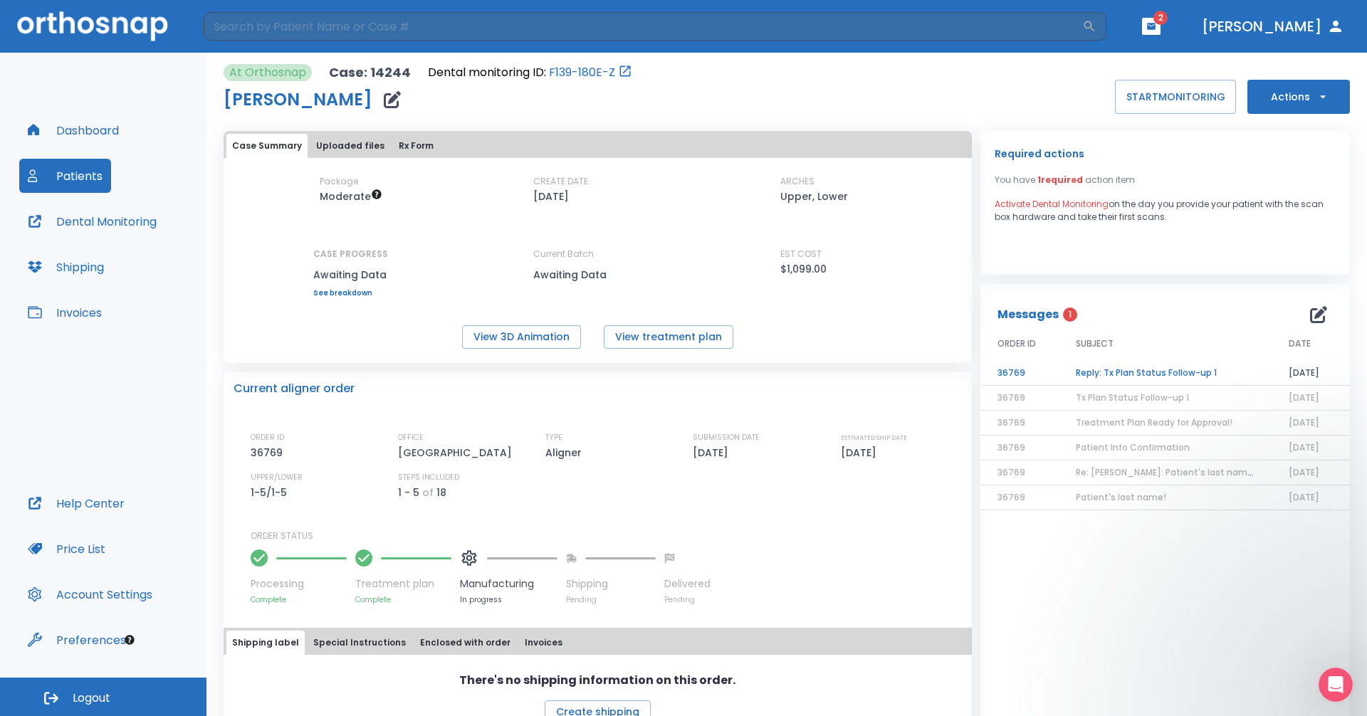
click at [661, 377] on td "Reply: Tx Plan Status Follow-up 1" at bounding box center [1165, 373] width 213 height 25
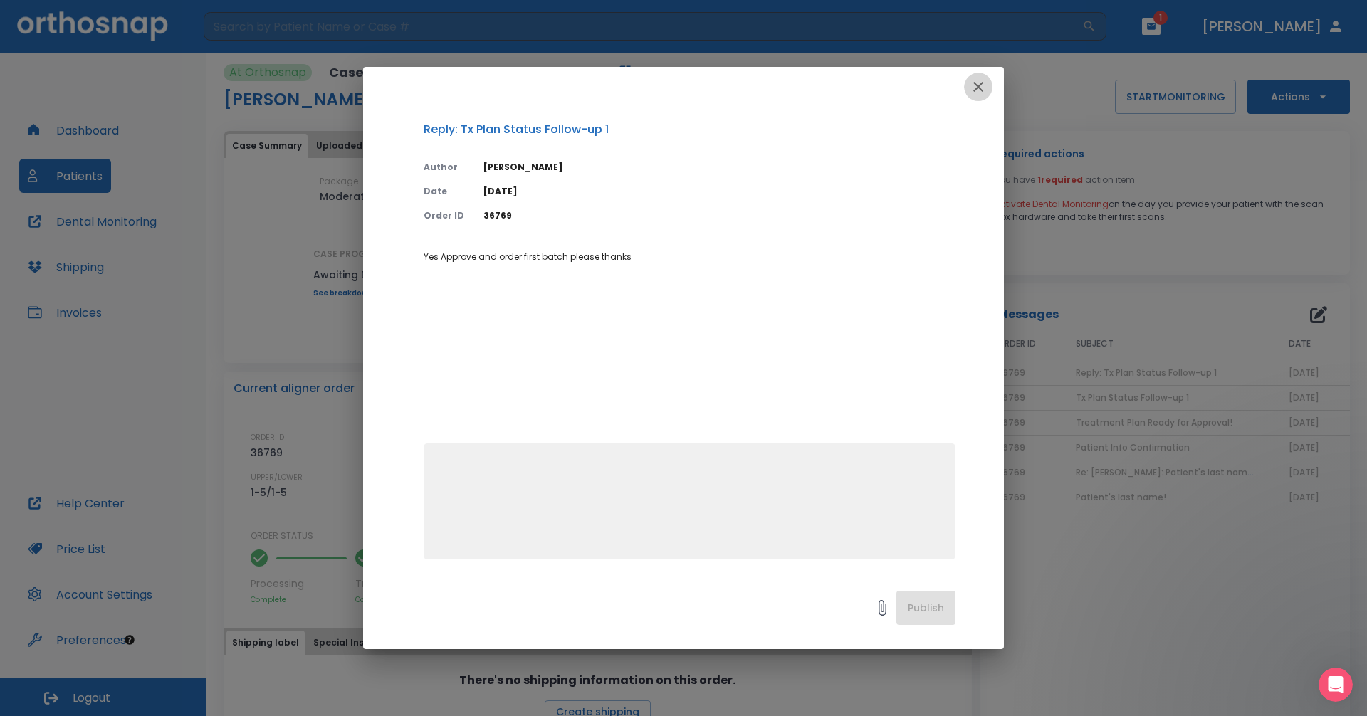
click at [661, 79] on button "button" at bounding box center [978, 87] width 28 height 28
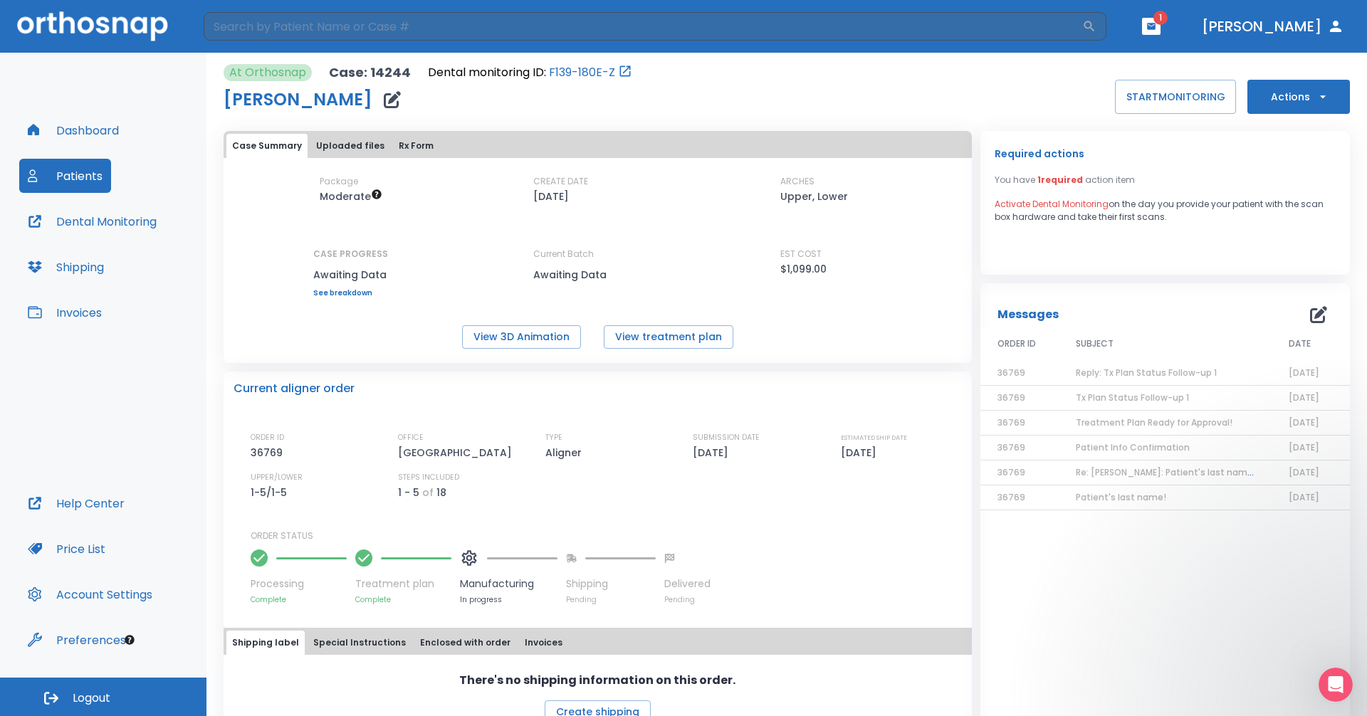
click at [661, 25] on icon "button" at bounding box center [1151, 26] width 10 height 10
click at [661, 51] on li "[PERSON_NAME] 1" at bounding box center [1154, 60] width 152 height 28
click at [661, 369] on td "Reply: Tx Plan Status Follow-up 1" at bounding box center [1165, 373] width 213 height 25
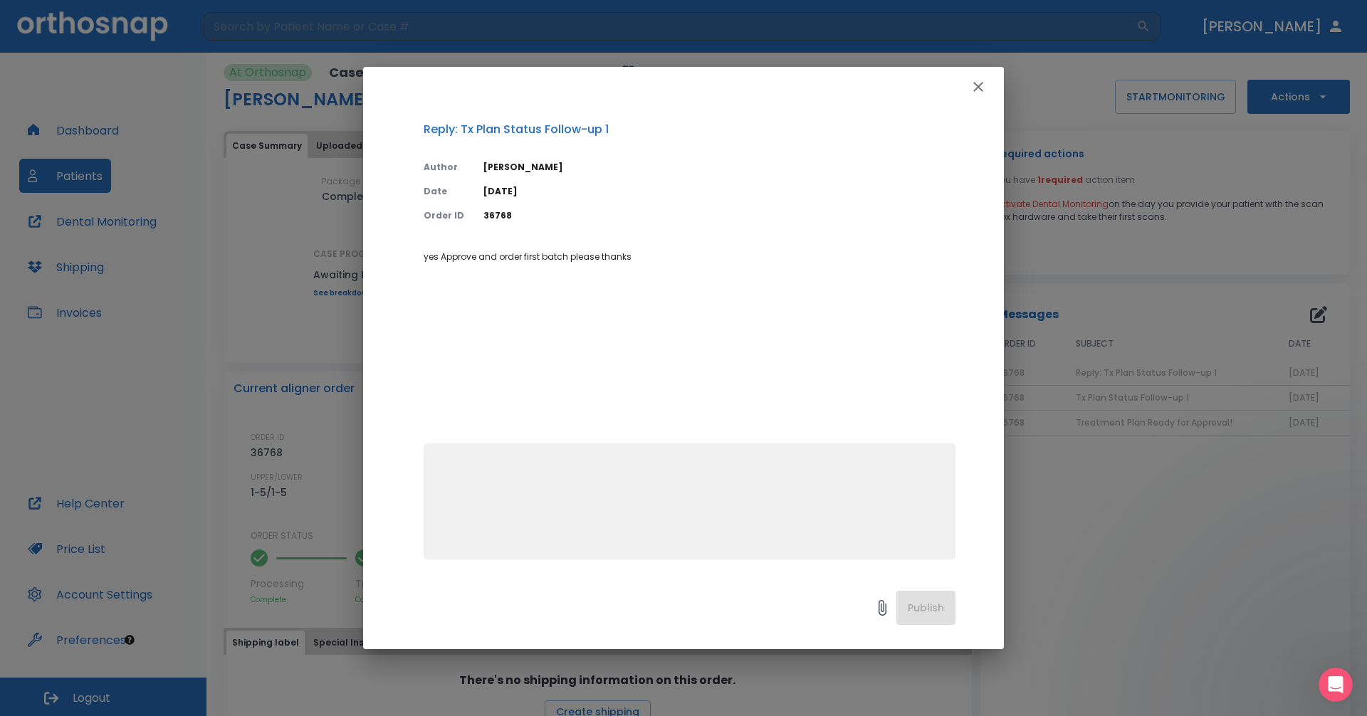
click at [661, 89] on icon "button" at bounding box center [978, 86] width 17 height 17
